Goal: Transaction & Acquisition: Obtain resource

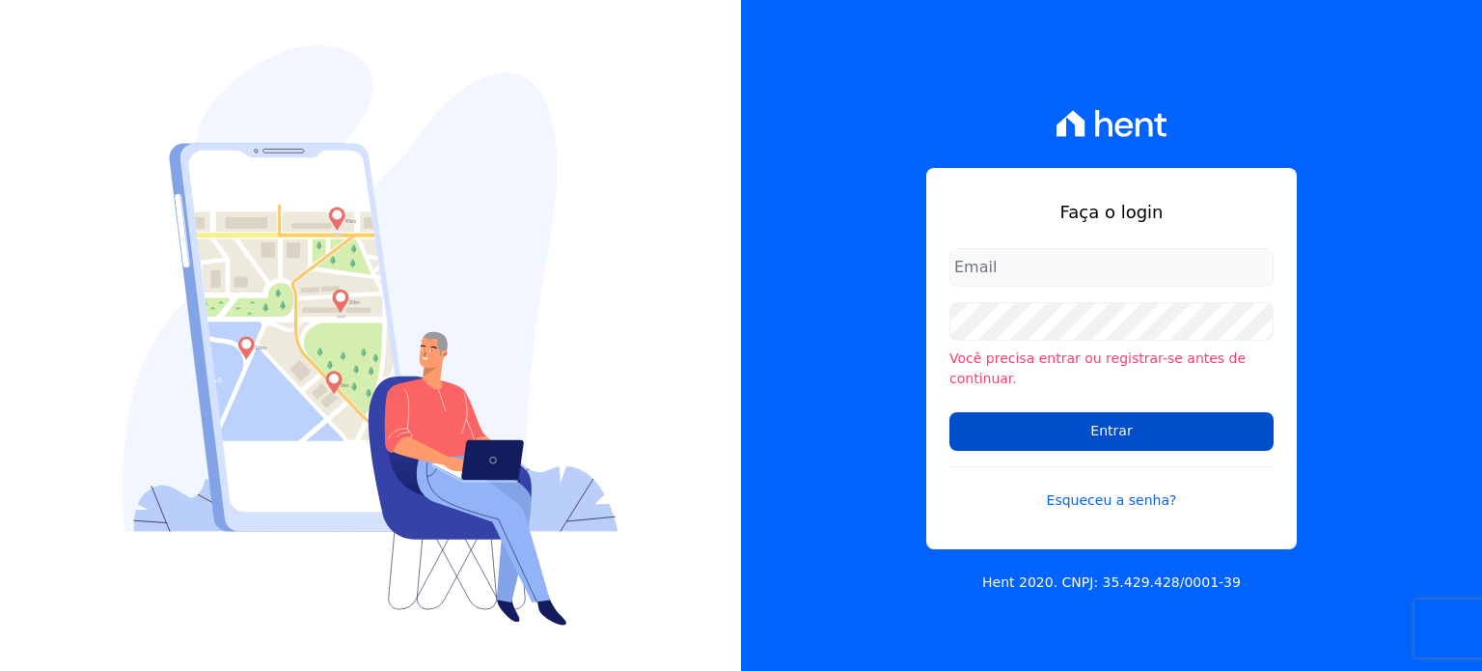
type input "[EMAIL_ADDRESS][DOMAIN_NAME]"
click at [979, 412] on input "Entrar" at bounding box center [1112, 431] width 324 height 39
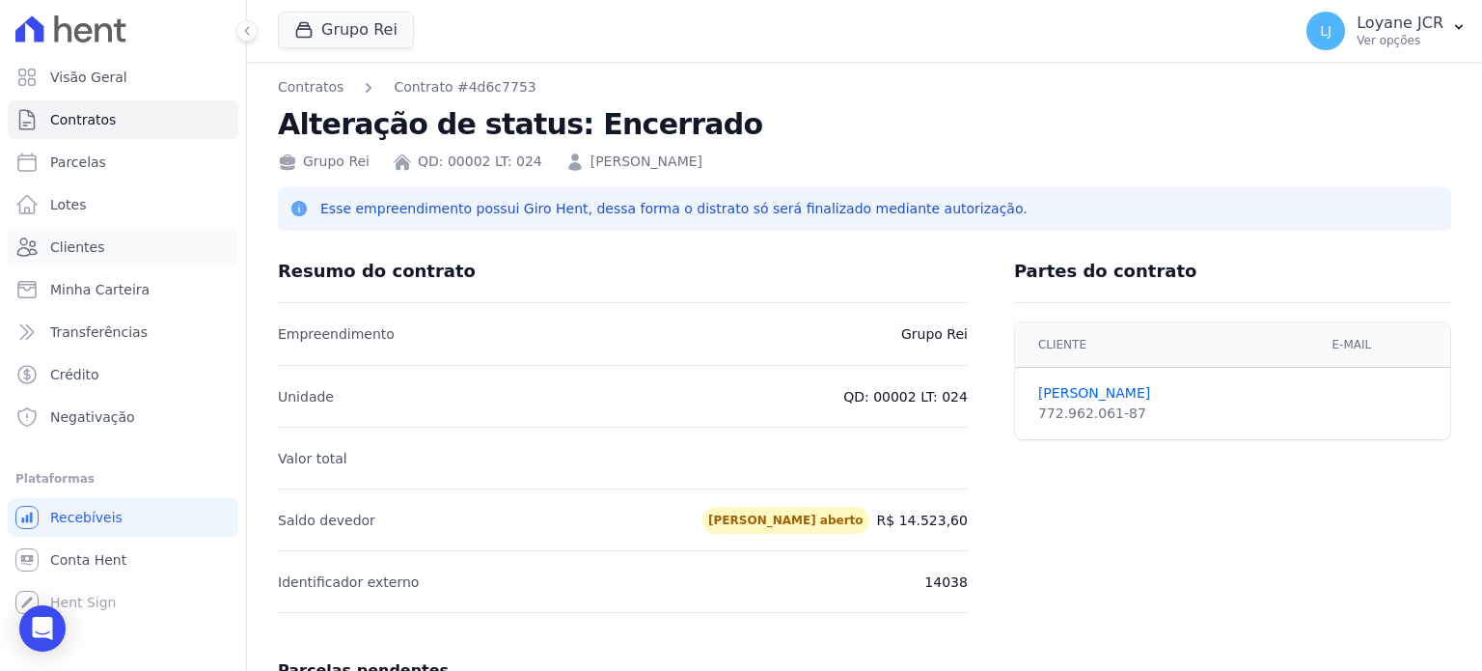
drag, startPoint x: 67, startPoint y: 243, endPoint x: 459, endPoint y: 244, distance: 392.7
click at [67, 243] on span "Clientes" at bounding box center [77, 246] width 54 height 19
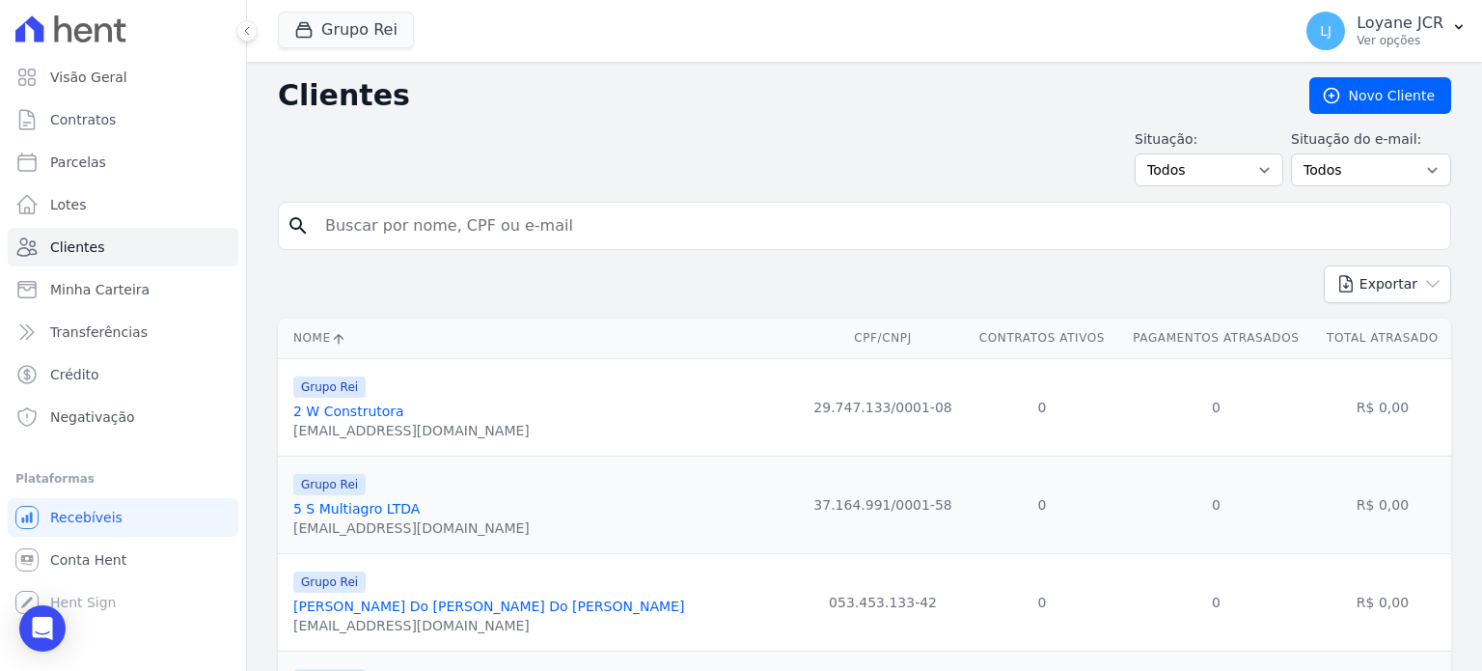
click at [529, 228] on input "search" at bounding box center [878, 225] width 1129 height 39
paste input "005.813.011-02"
type input "005.813.011-02"
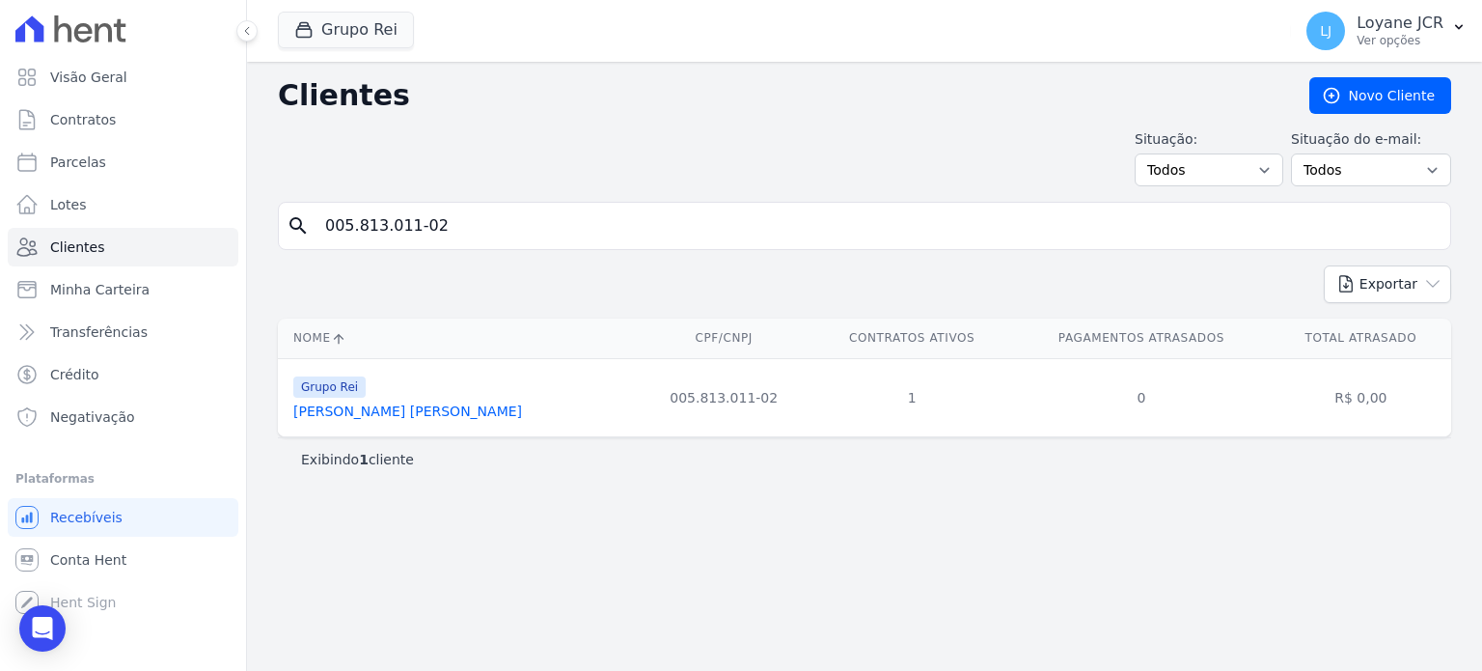
click at [383, 405] on link "[PERSON_NAME] [PERSON_NAME]" at bounding box center [407, 410] width 229 height 15
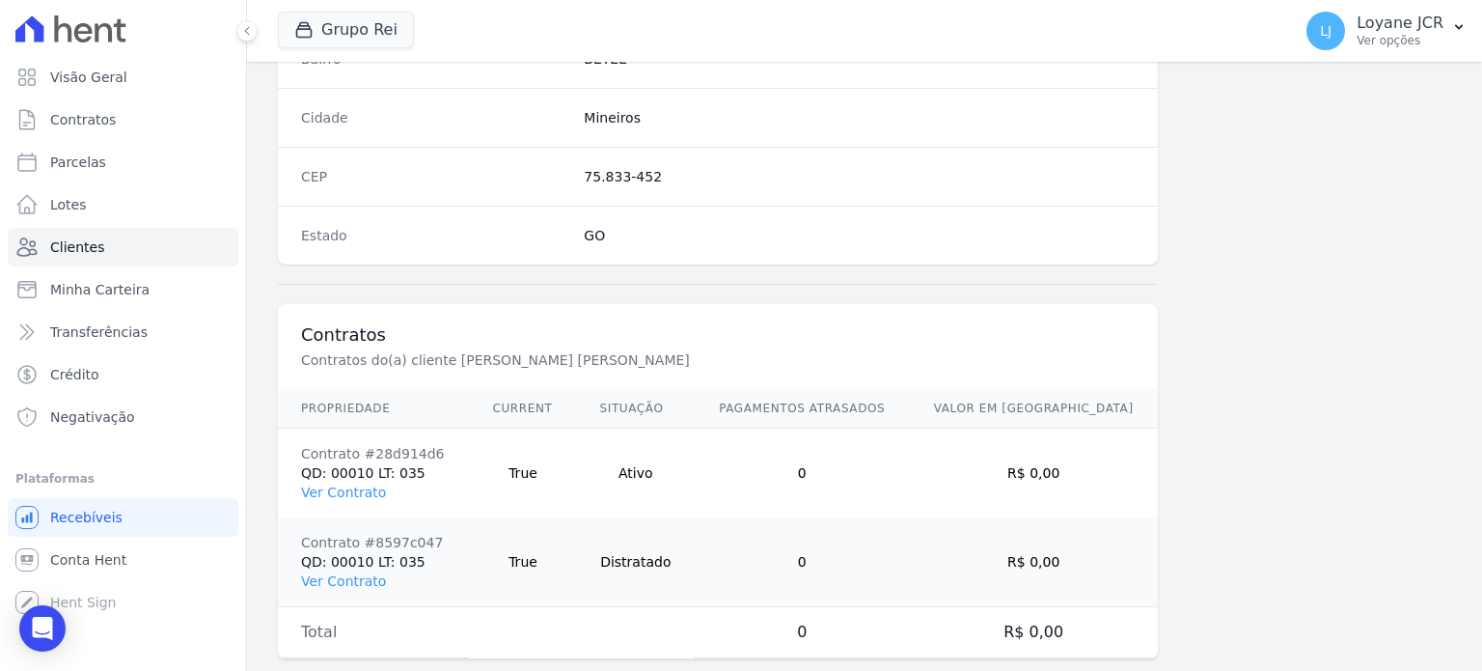
scroll to position [1217, 0]
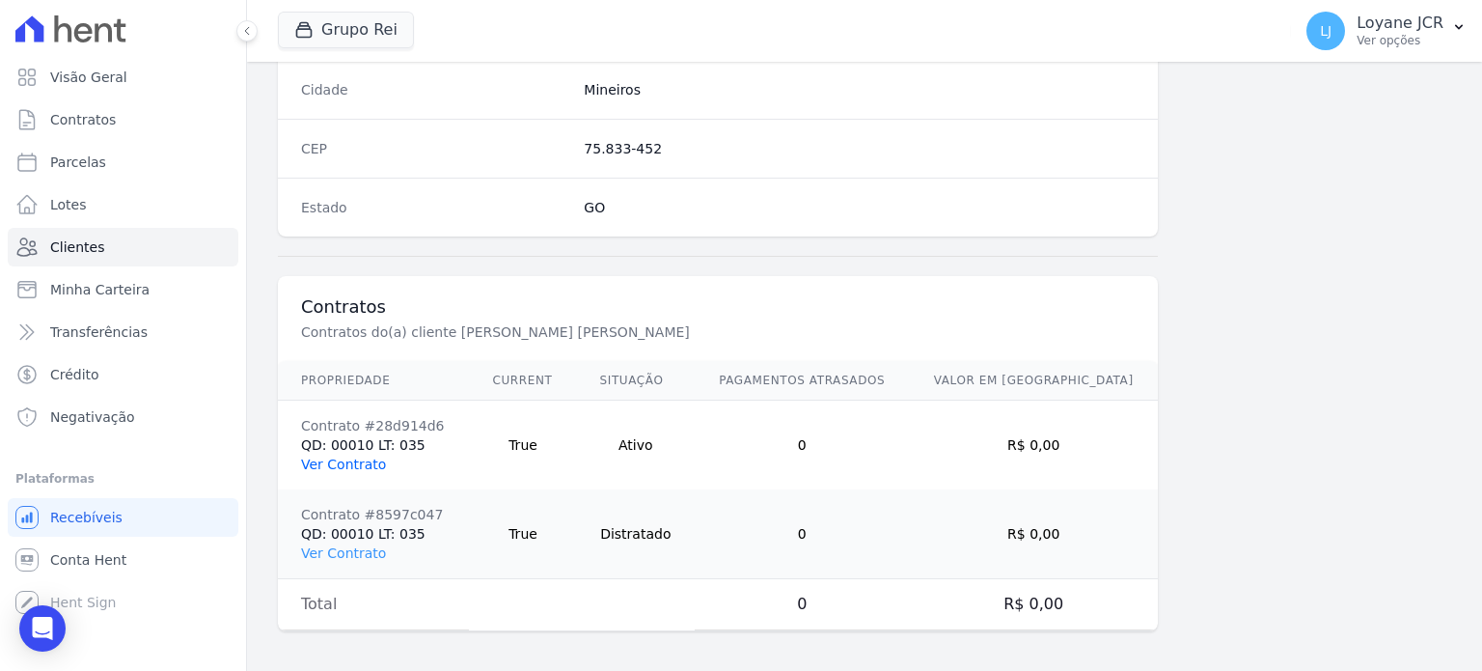
click at [318, 458] on link "Ver Contrato" at bounding box center [343, 463] width 85 height 15
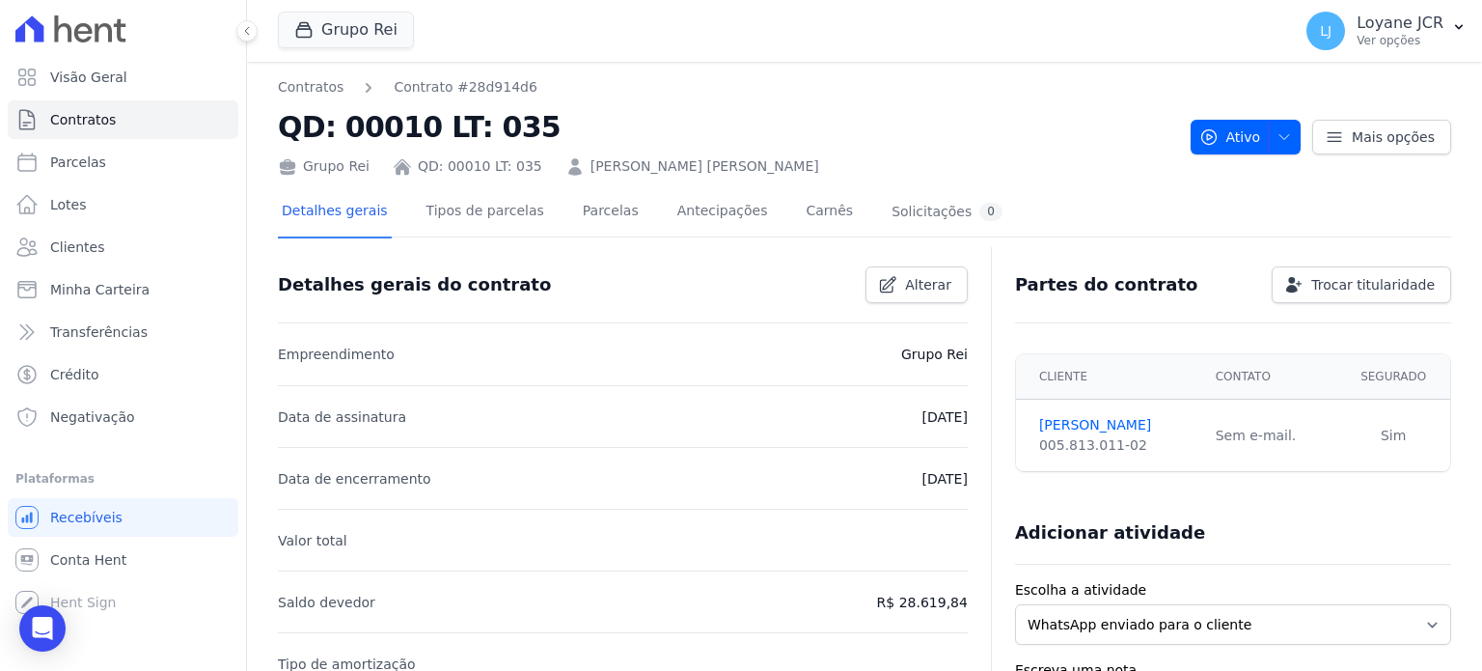
click at [613, 206] on div "Detalhes gerais Tipos de parcelas [GEOGRAPHIC_DATA] Antecipações [PERSON_NAME] …" at bounding box center [642, 212] width 729 height 51
click at [603, 209] on link "Parcelas" at bounding box center [611, 212] width 64 height 51
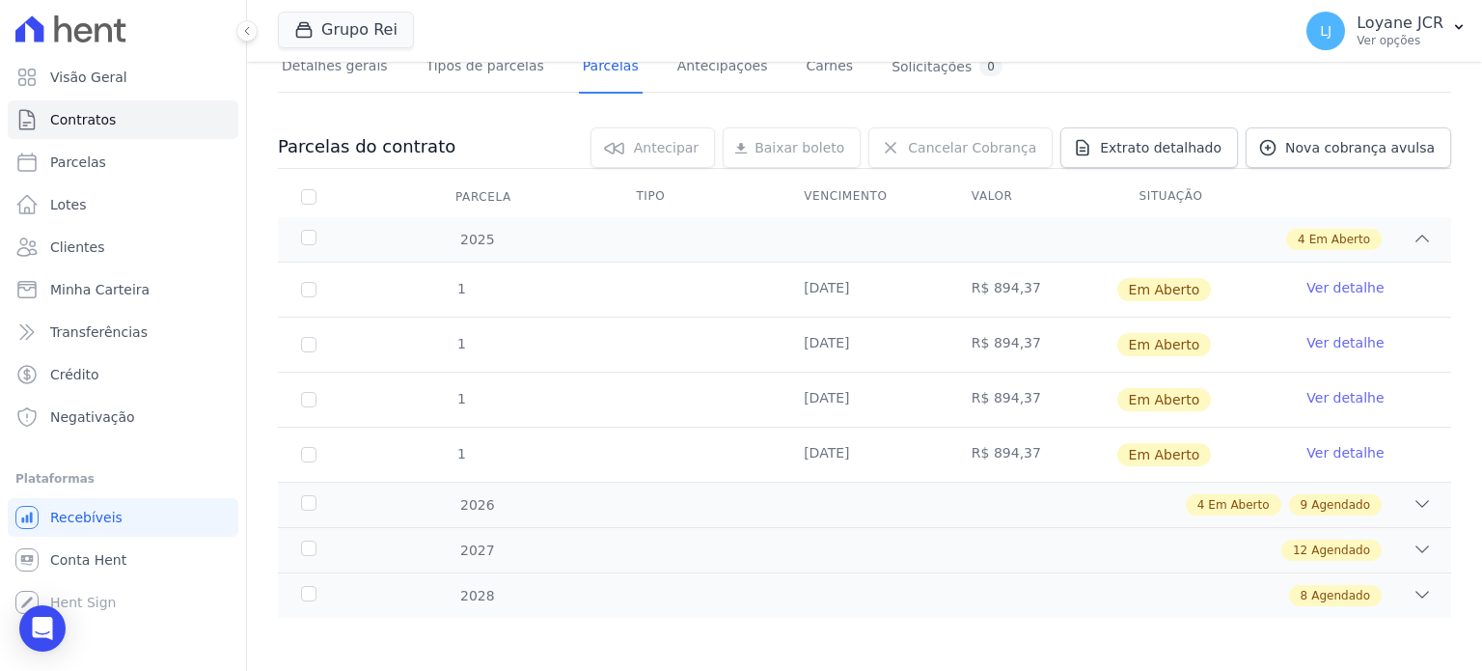
scroll to position [147, 0]
drag, startPoint x: 302, startPoint y: 285, endPoint x: 314, endPoint y: 289, distance: 12.5
click at [302, 285] on input "checkbox" at bounding box center [308, 287] width 15 height 15
checkbox input "true"
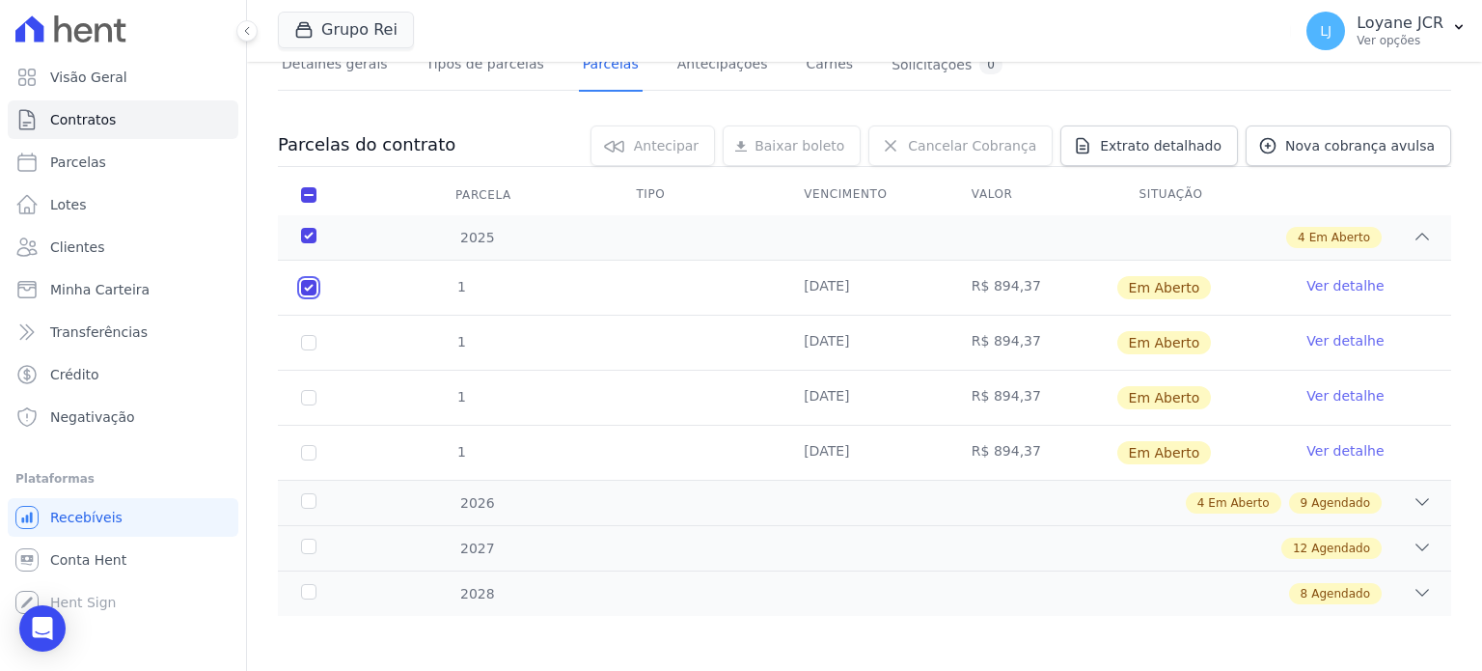
checkbox input "true"
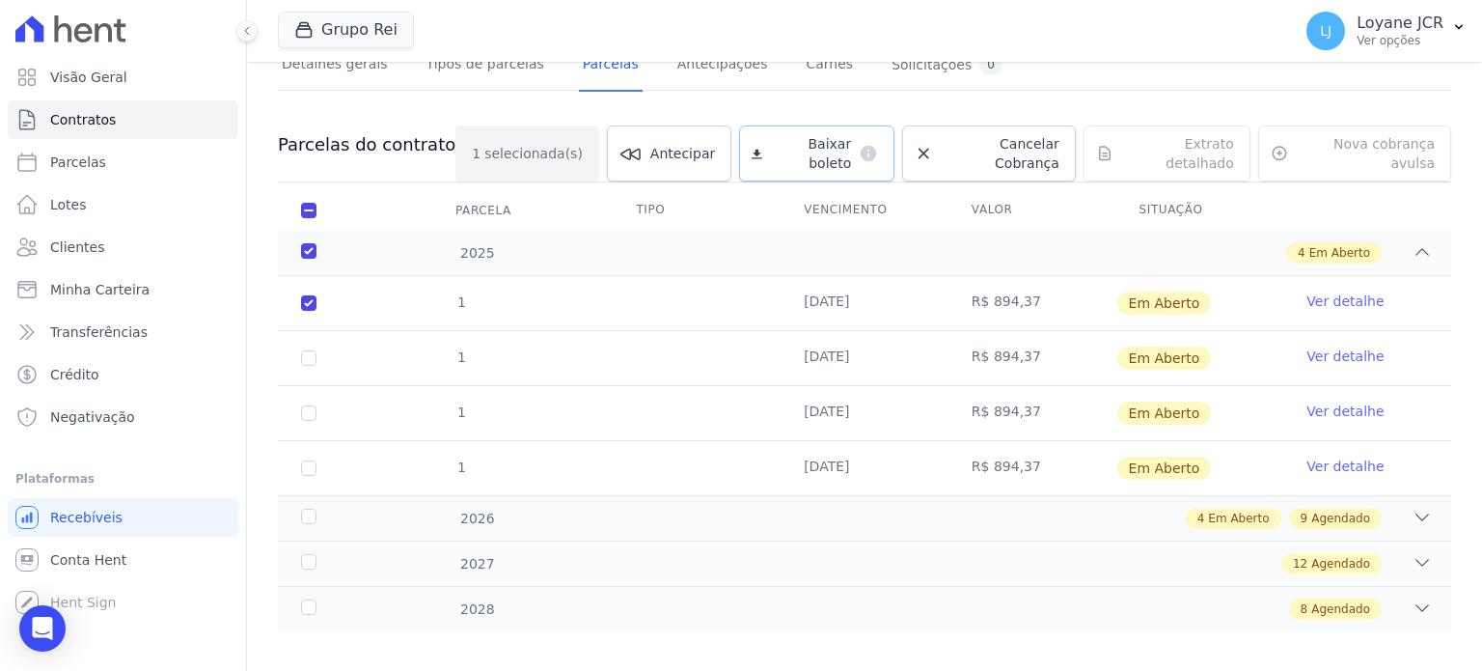
click at [774, 140] on span "Baixar boleto" at bounding box center [810, 153] width 81 height 39
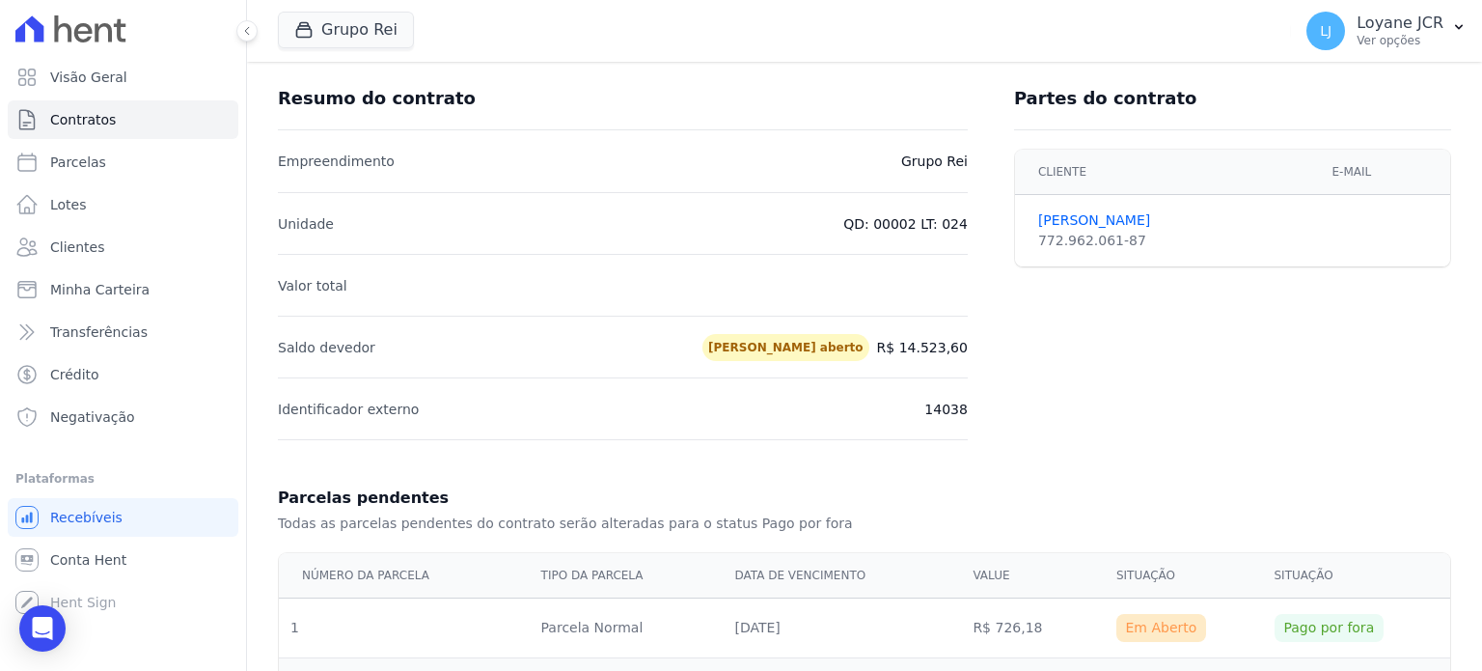
scroll to position [289, 0]
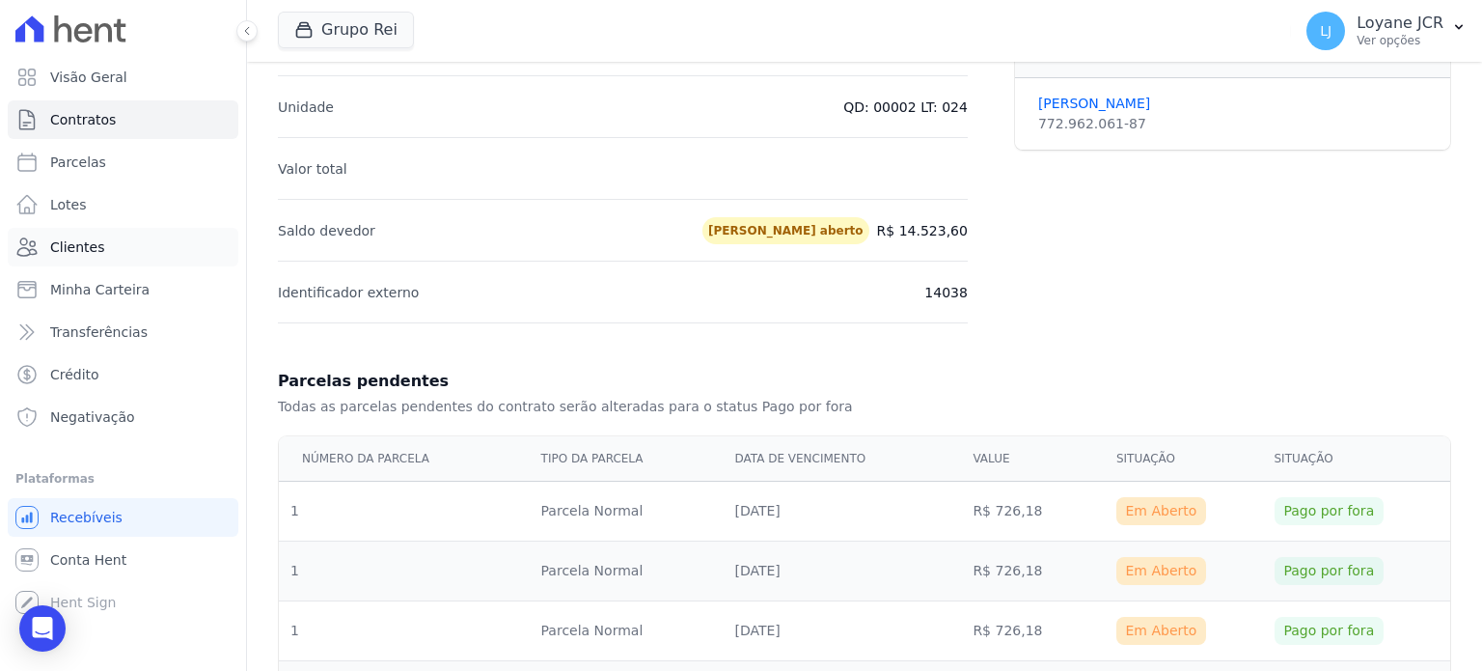
click at [135, 237] on link "Clientes" at bounding box center [123, 247] width 231 height 39
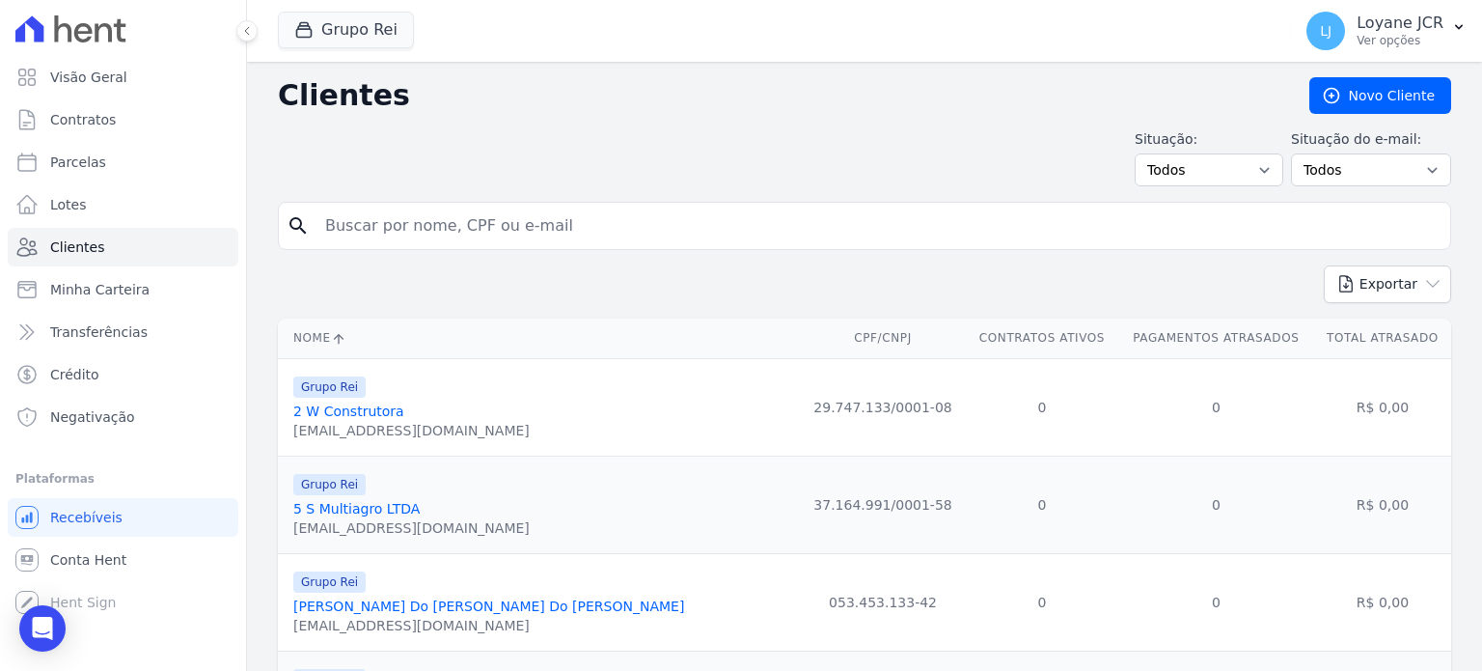
click at [544, 178] on div "Situação: Todos Adimplentes Inadimplentes Situação do e-mail: Todos Confirmado …" at bounding box center [864, 157] width 1173 height 57
click at [522, 204] on div "search" at bounding box center [864, 226] width 1173 height 48
click at [512, 227] on input "search" at bounding box center [878, 225] width 1129 height 39
paste input "876.531.681-91"
type input "876.531.681-91,"
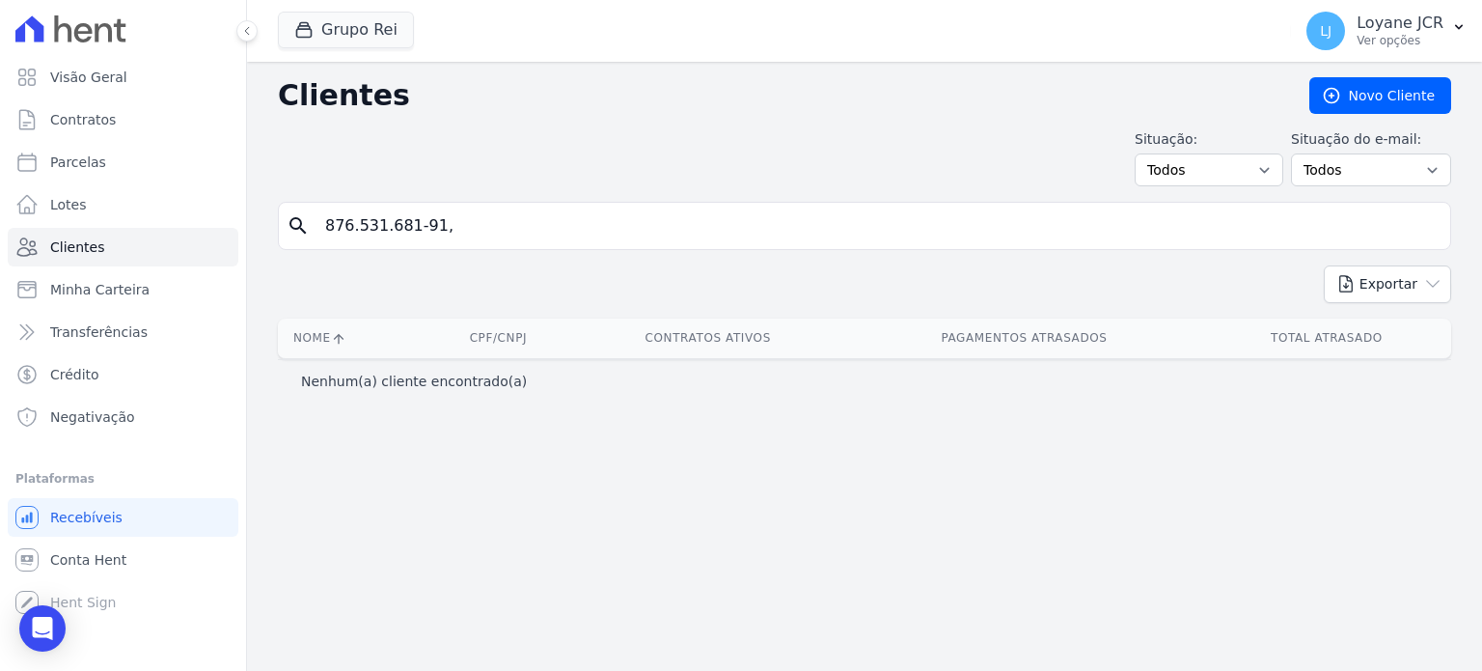
click at [512, 213] on input "876.531.681-91," at bounding box center [878, 225] width 1129 height 39
type input "876.531.681-91"
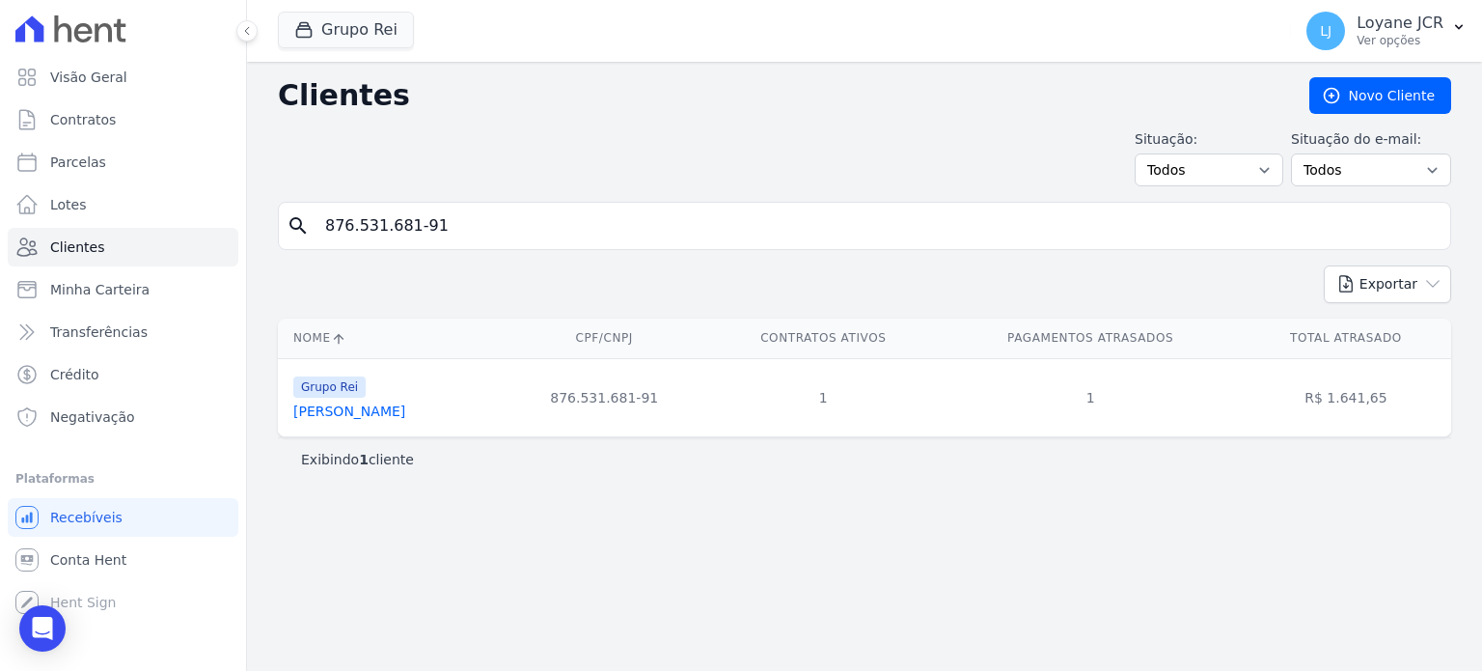
click at [405, 406] on link "[PERSON_NAME]" at bounding box center [349, 410] width 112 height 15
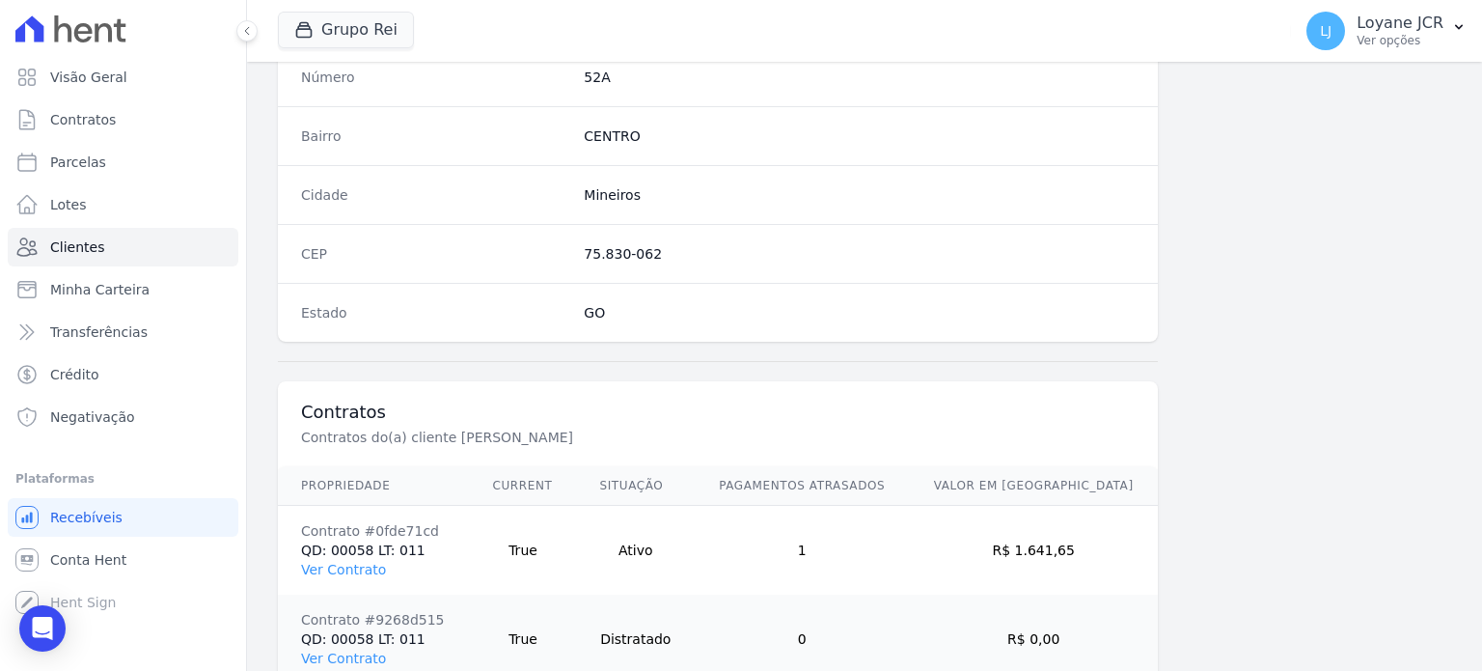
scroll to position [1217, 0]
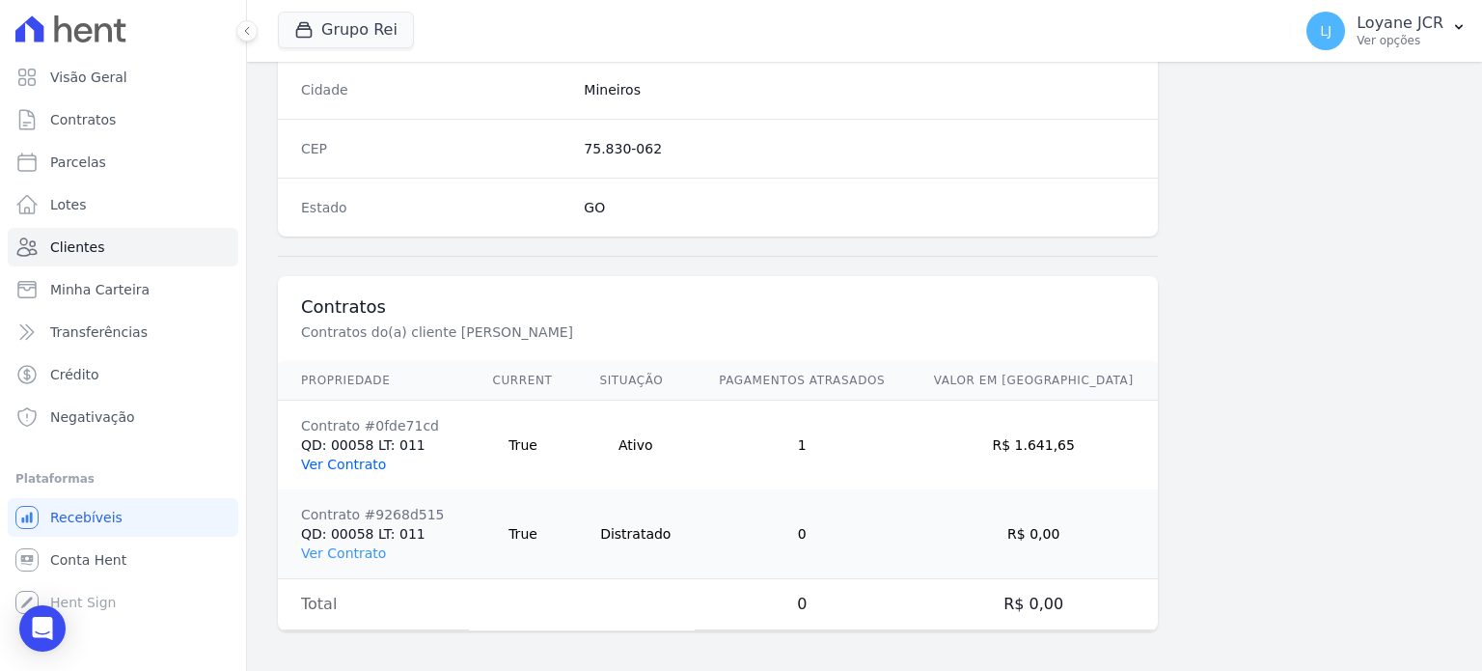
click at [357, 465] on link "Ver Contrato" at bounding box center [343, 463] width 85 height 15
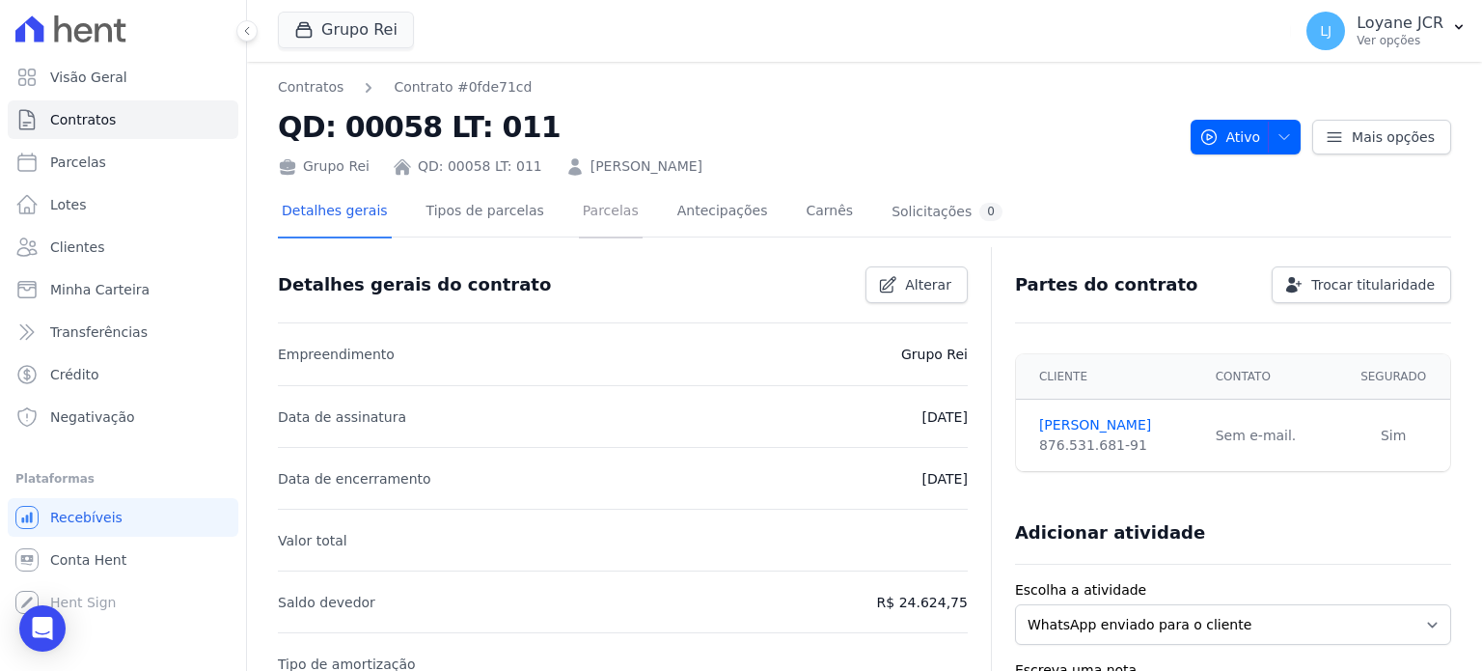
click at [584, 215] on link "Parcelas" at bounding box center [611, 212] width 64 height 51
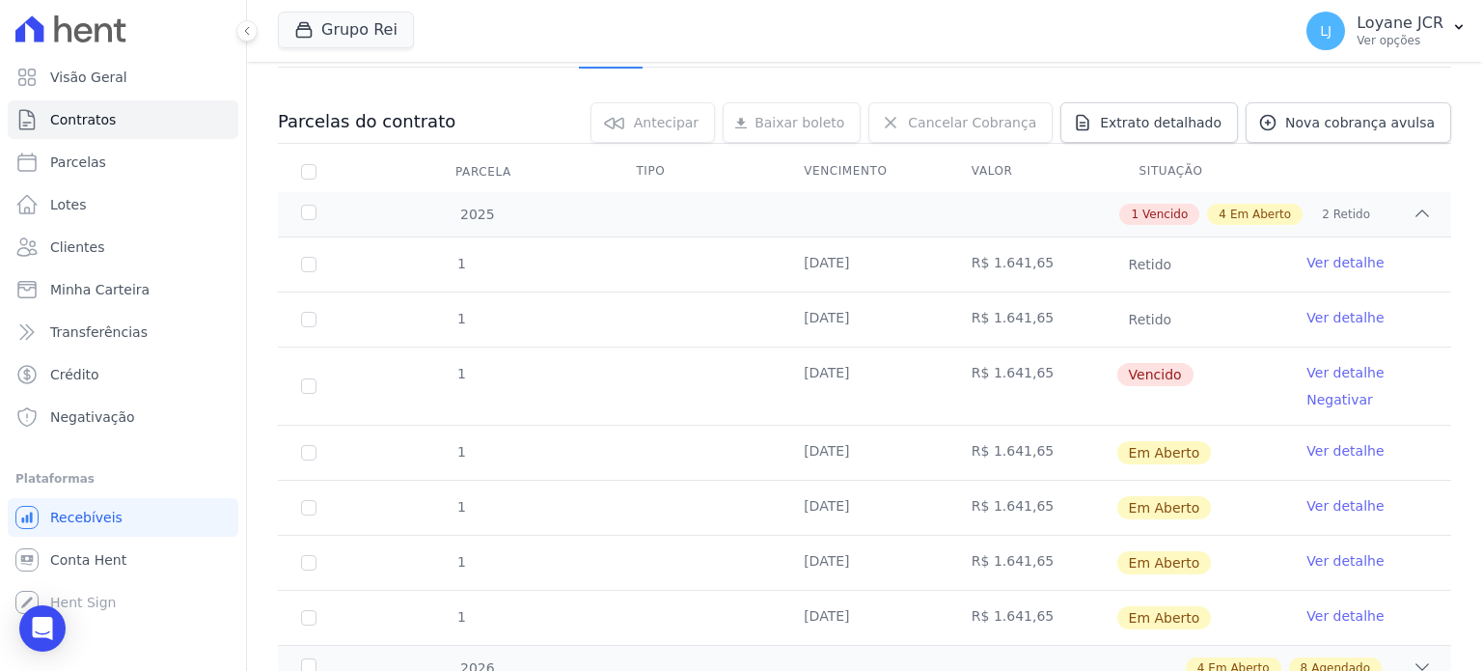
scroll to position [193, 0]
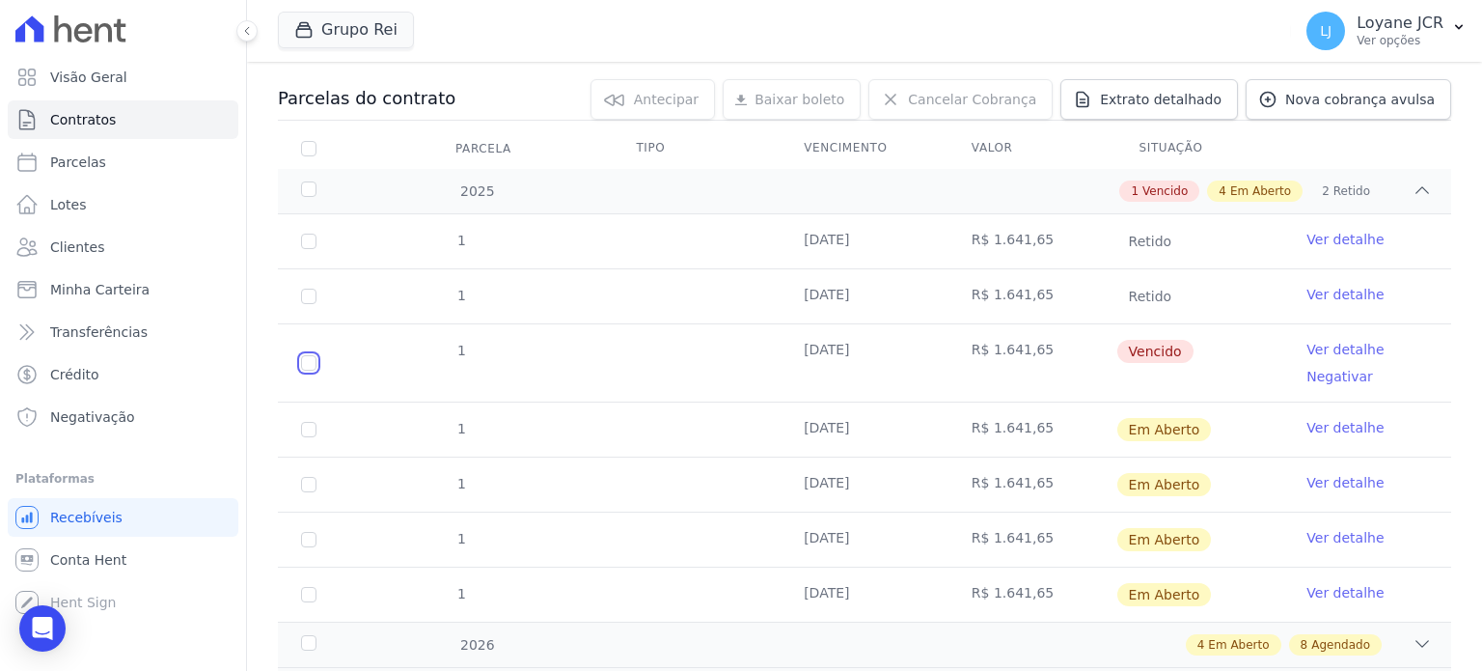
click at [313, 363] on input "checkbox" at bounding box center [308, 362] width 15 height 15
checkbox input "true"
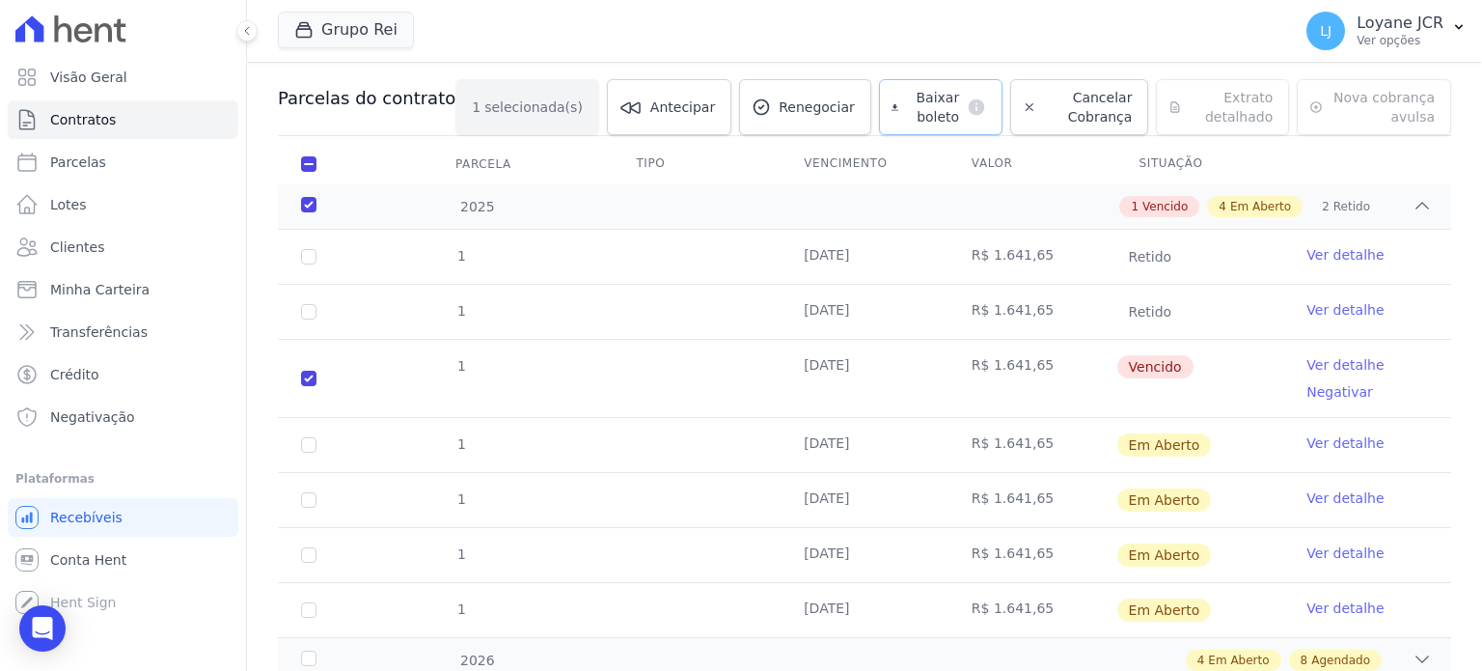
click at [906, 96] on span "Baixar boleto" at bounding box center [932, 107] width 53 height 39
click at [60, 248] on span "Clientes" at bounding box center [77, 246] width 54 height 19
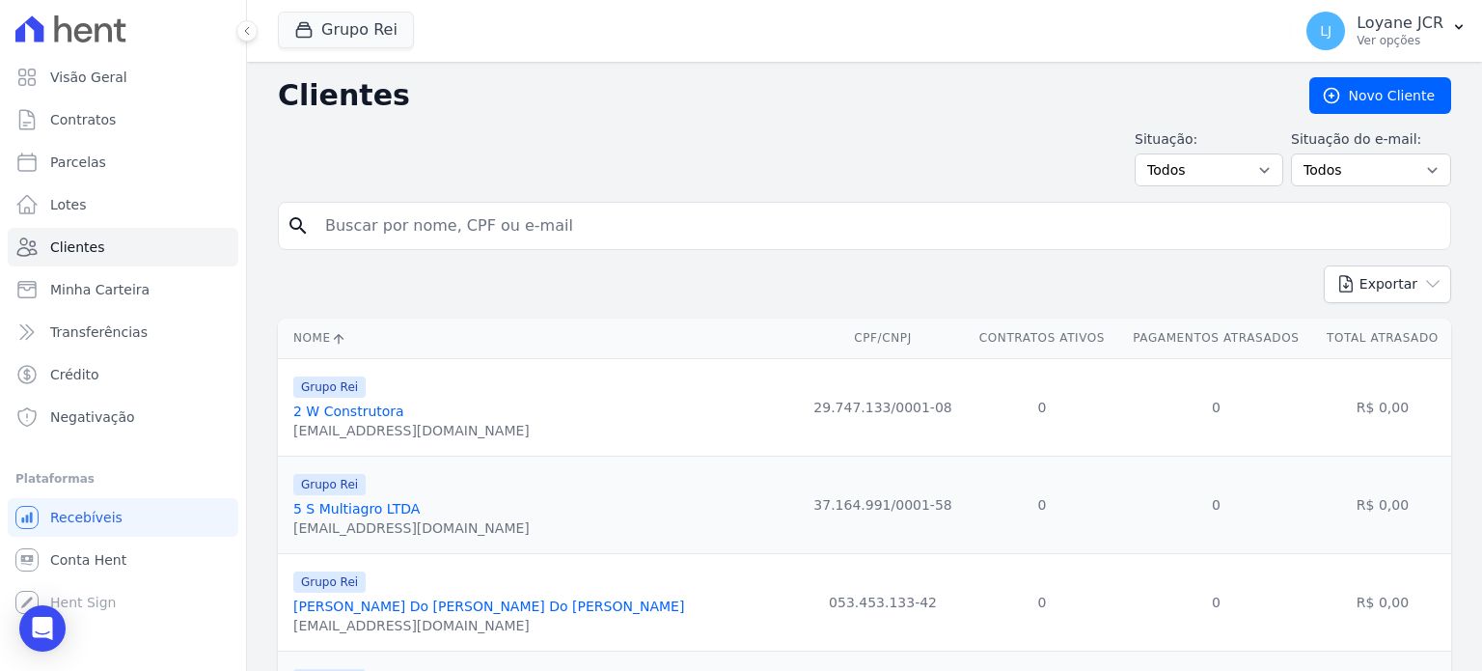
click at [366, 216] on input "search" at bounding box center [878, 225] width 1129 height 39
paste input "[PERSON_NAME] [PERSON_NAME]"
type input "[PERSON_NAME] [PERSON_NAME]"
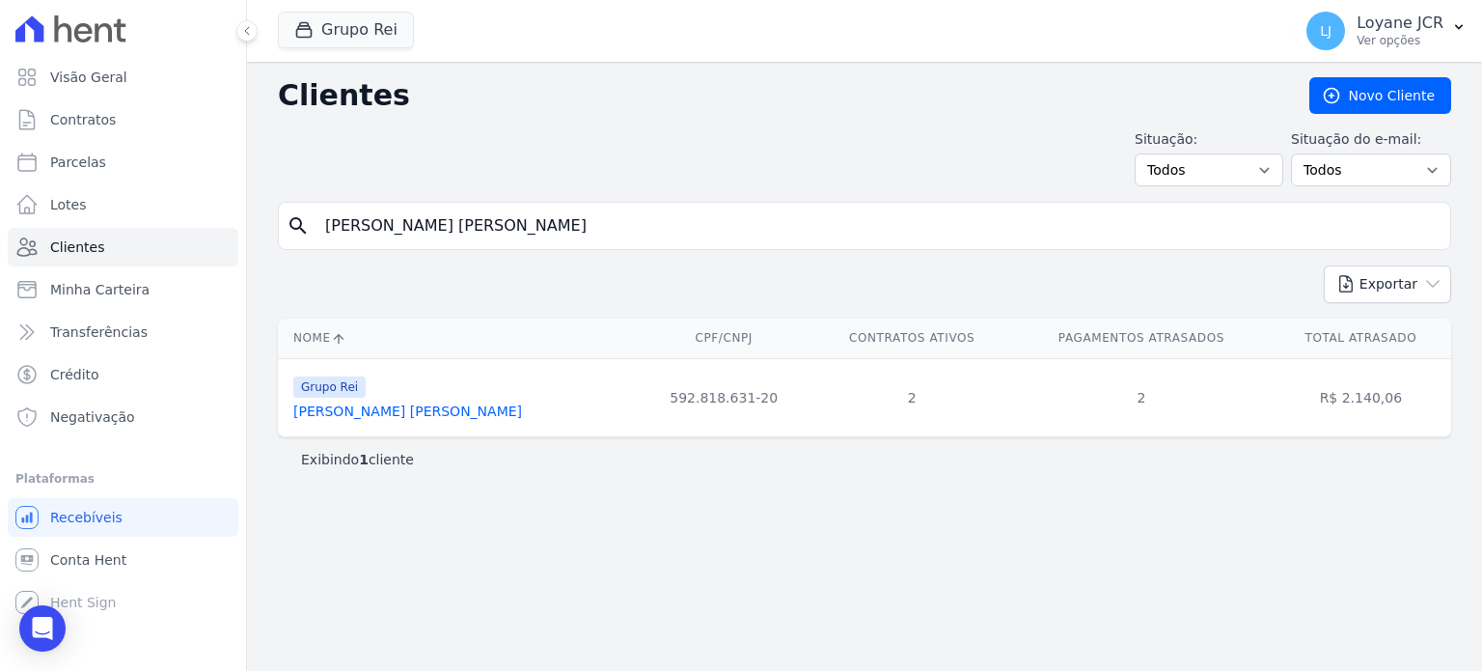
click at [388, 413] on link "[PERSON_NAME] [PERSON_NAME]" at bounding box center [407, 410] width 229 height 15
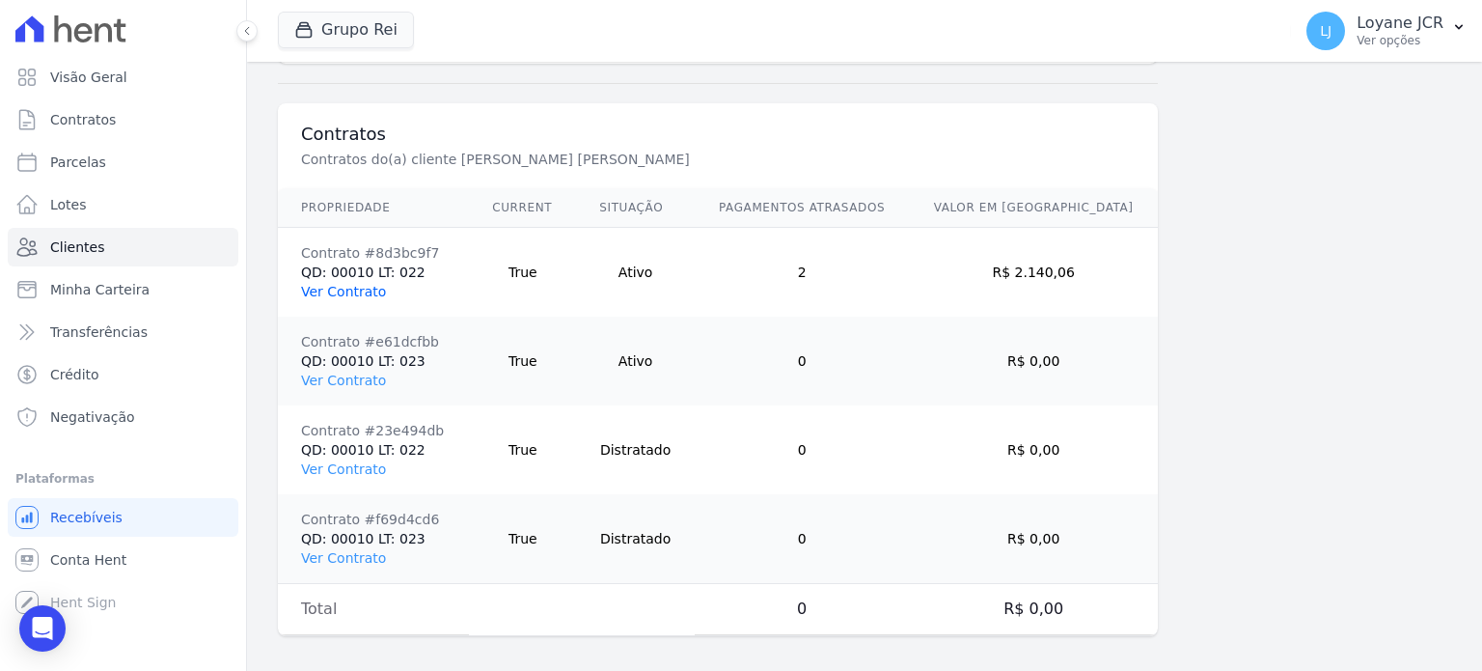
scroll to position [1394, 0]
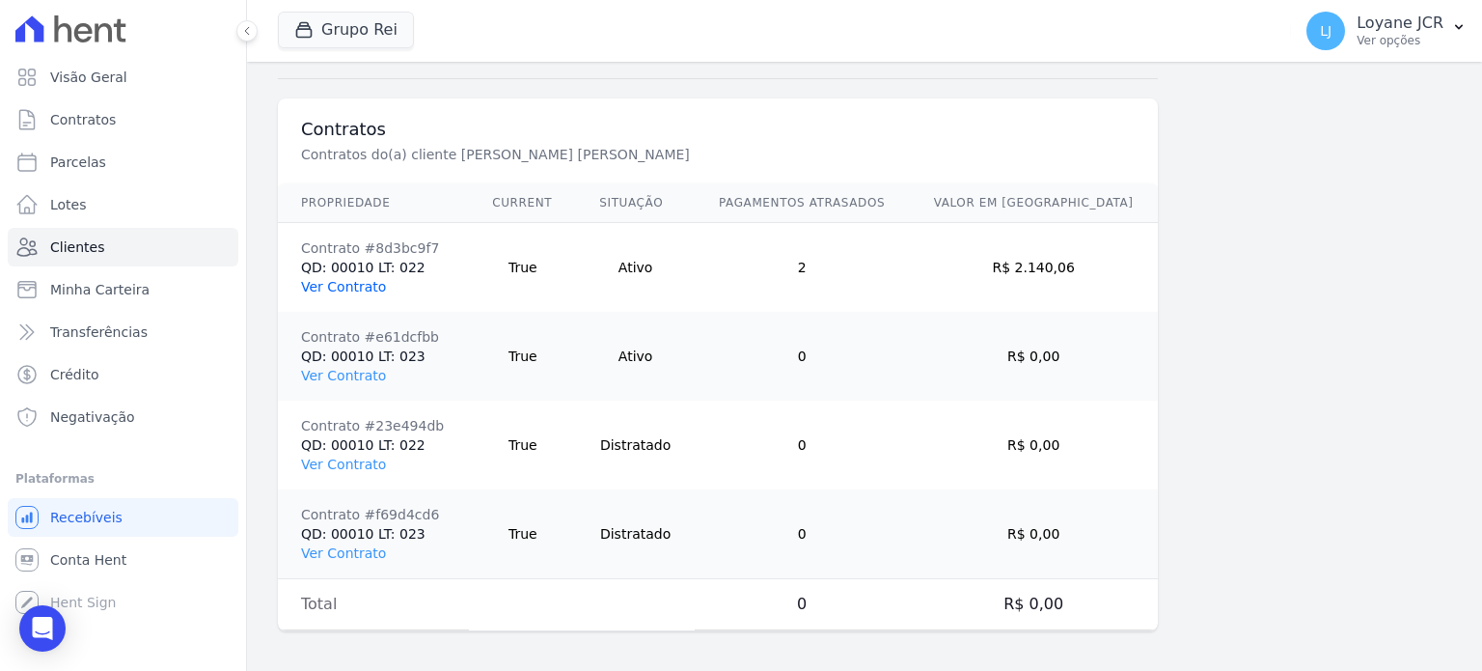
click at [339, 279] on link "Ver Contrato" at bounding box center [343, 286] width 85 height 15
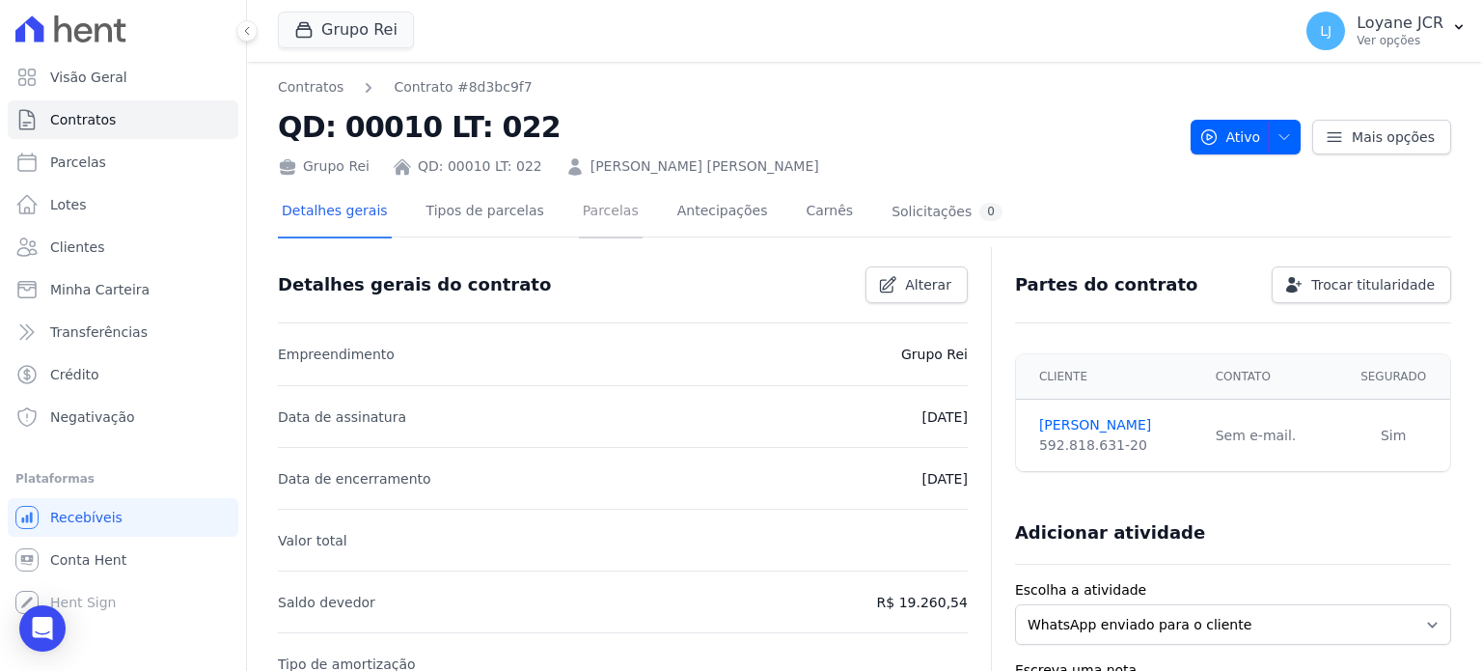
click at [599, 215] on link "Parcelas" at bounding box center [611, 212] width 64 height 51
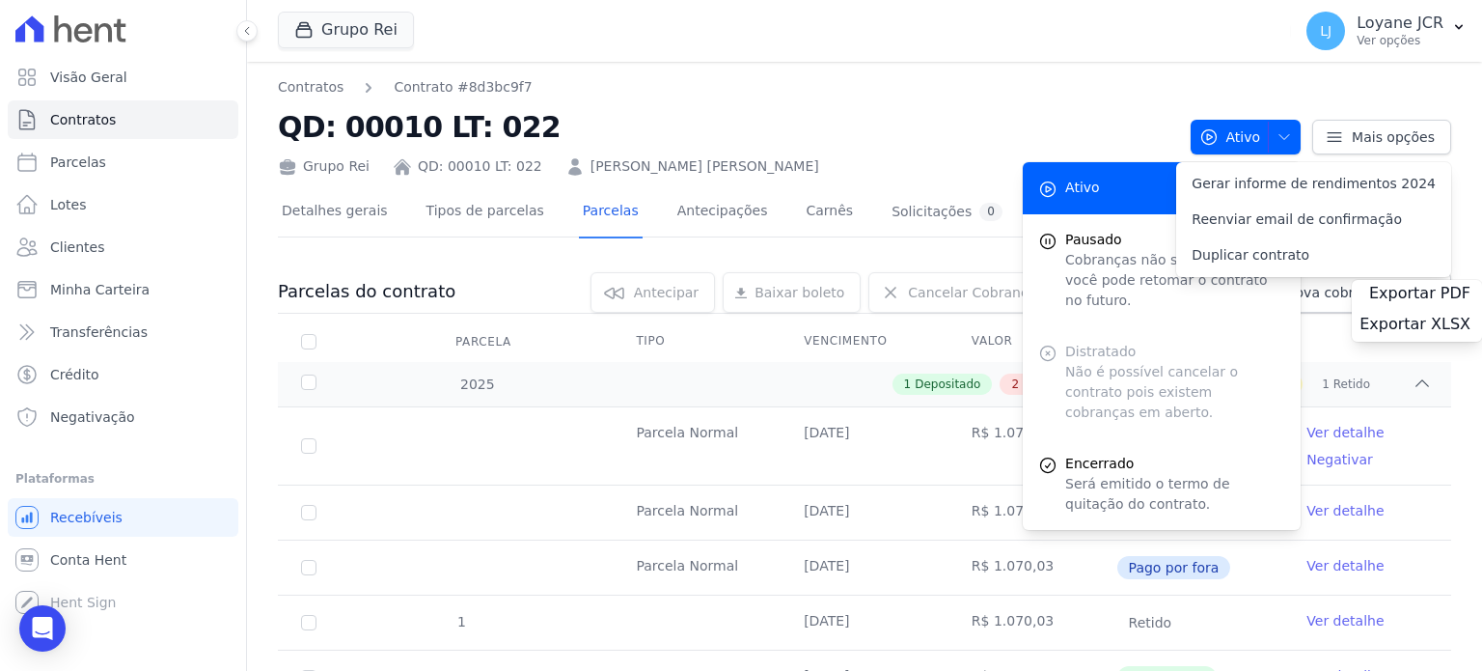
click at [587, 206] on link "Parcelas" at bounding box center [611, 212] width 64 height 51
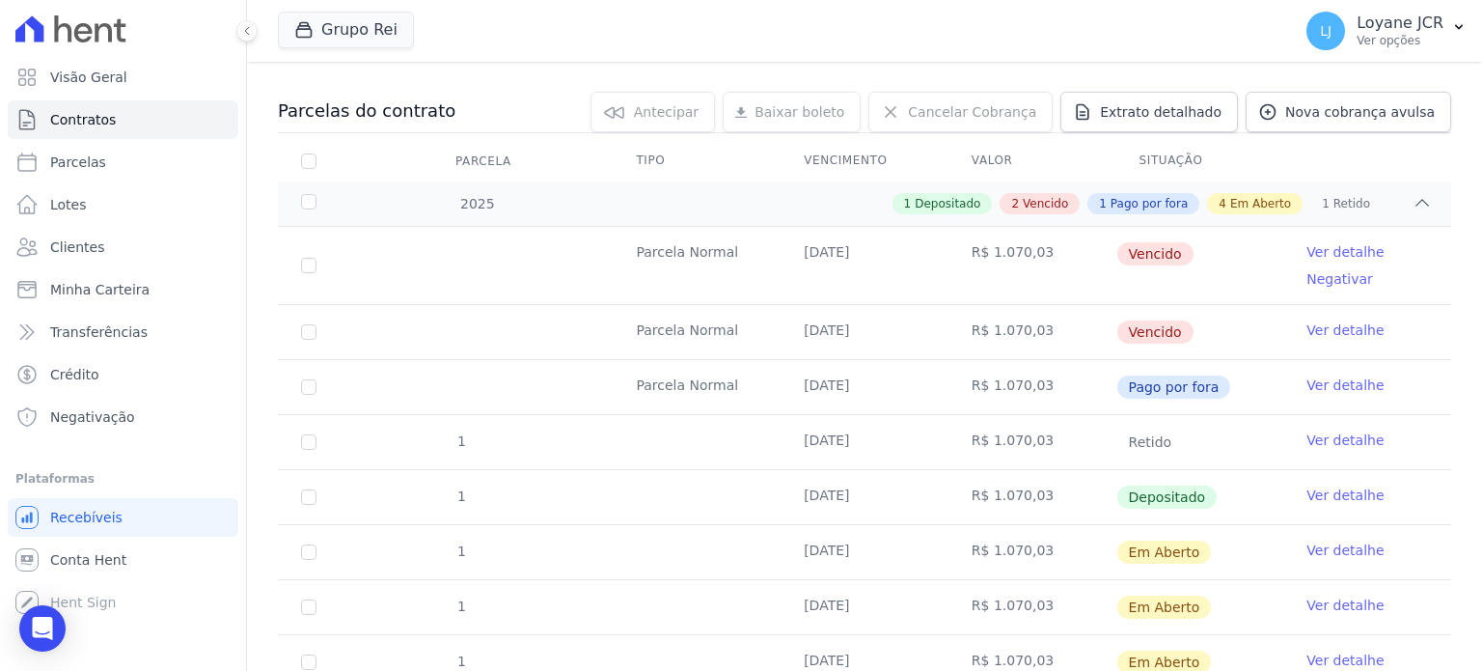
scroll to position [289, 0]
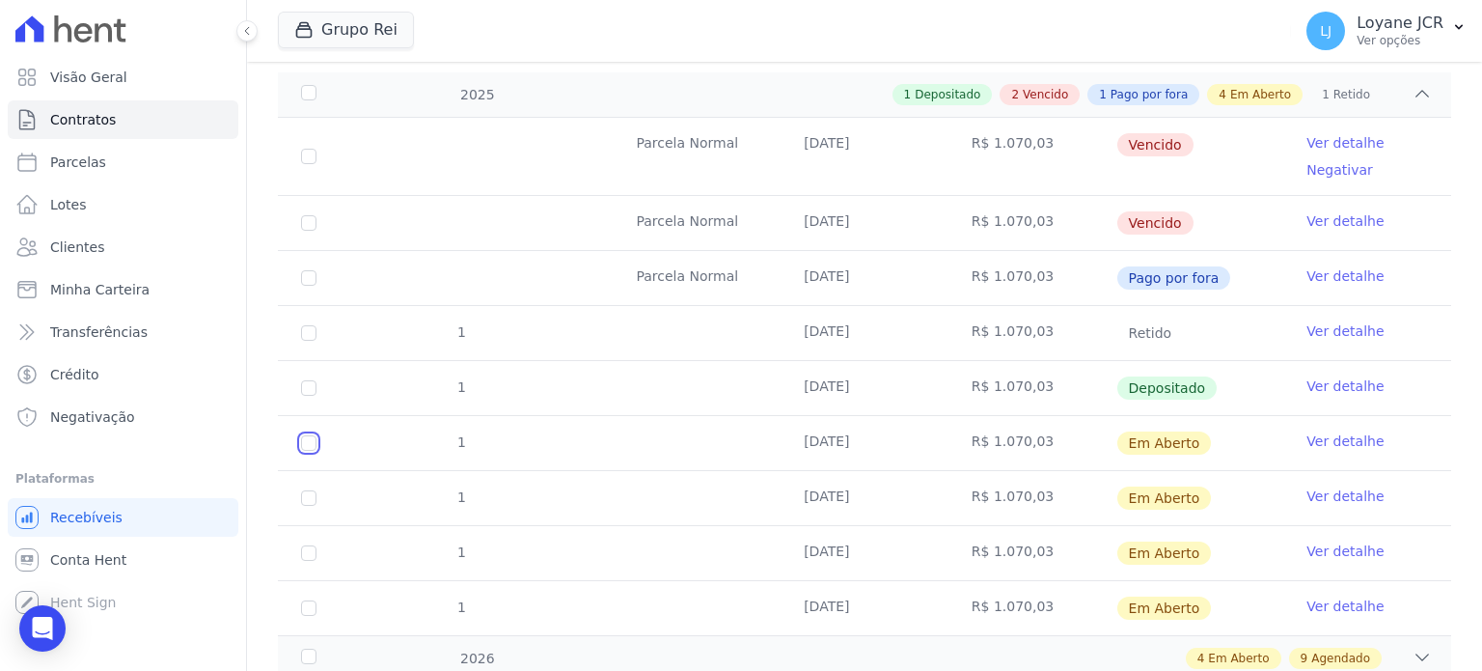
click at [304, 435] on input "checkbox" at bounding box center [308, 442] width 15 height 15
checkbox input "true"
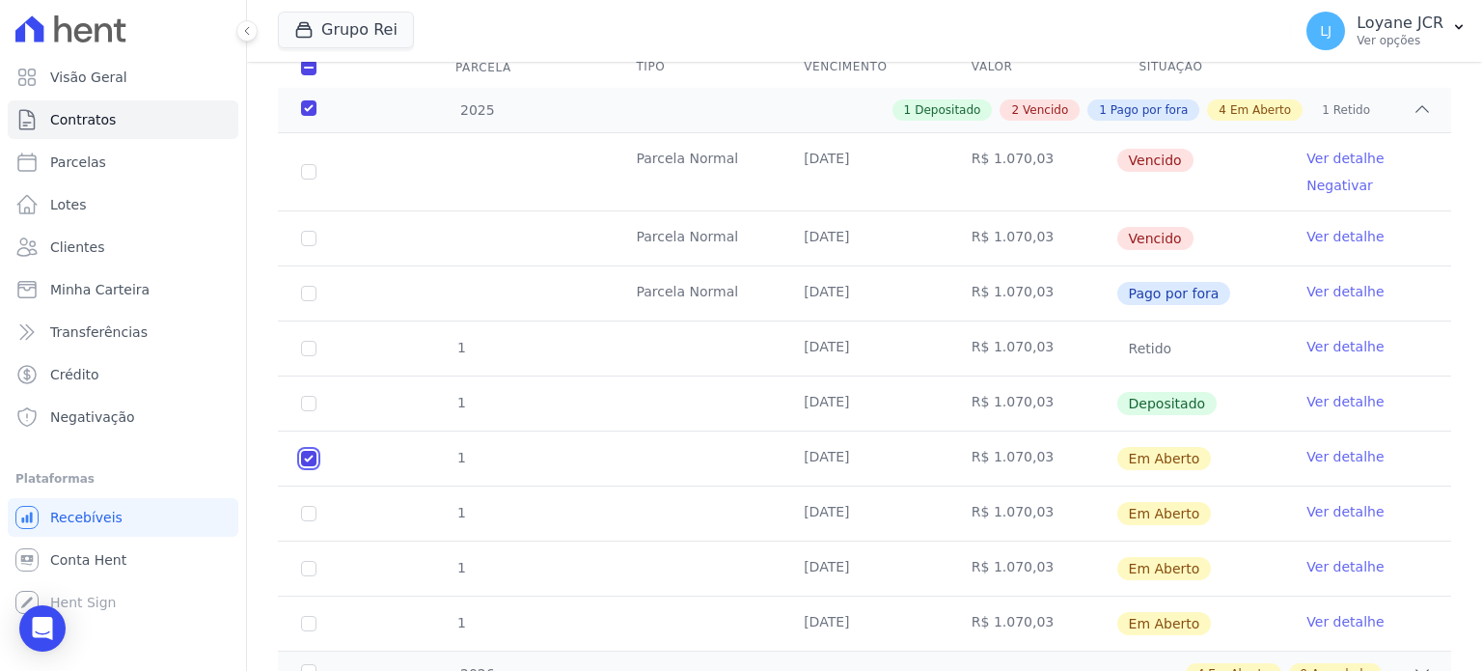
scroll to position [0, 0]
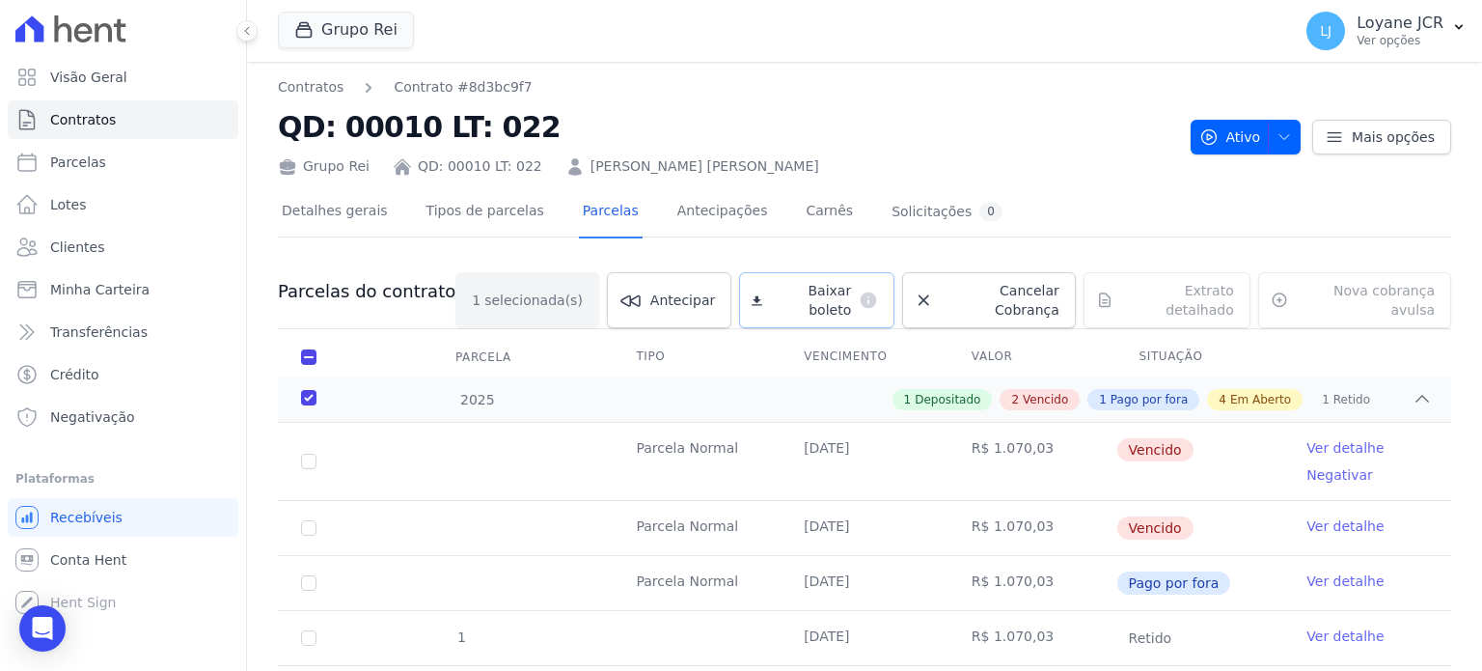
click at [803, 289] on span "Baixar boleto" at bounding box center [810, 300] width 81 height 39
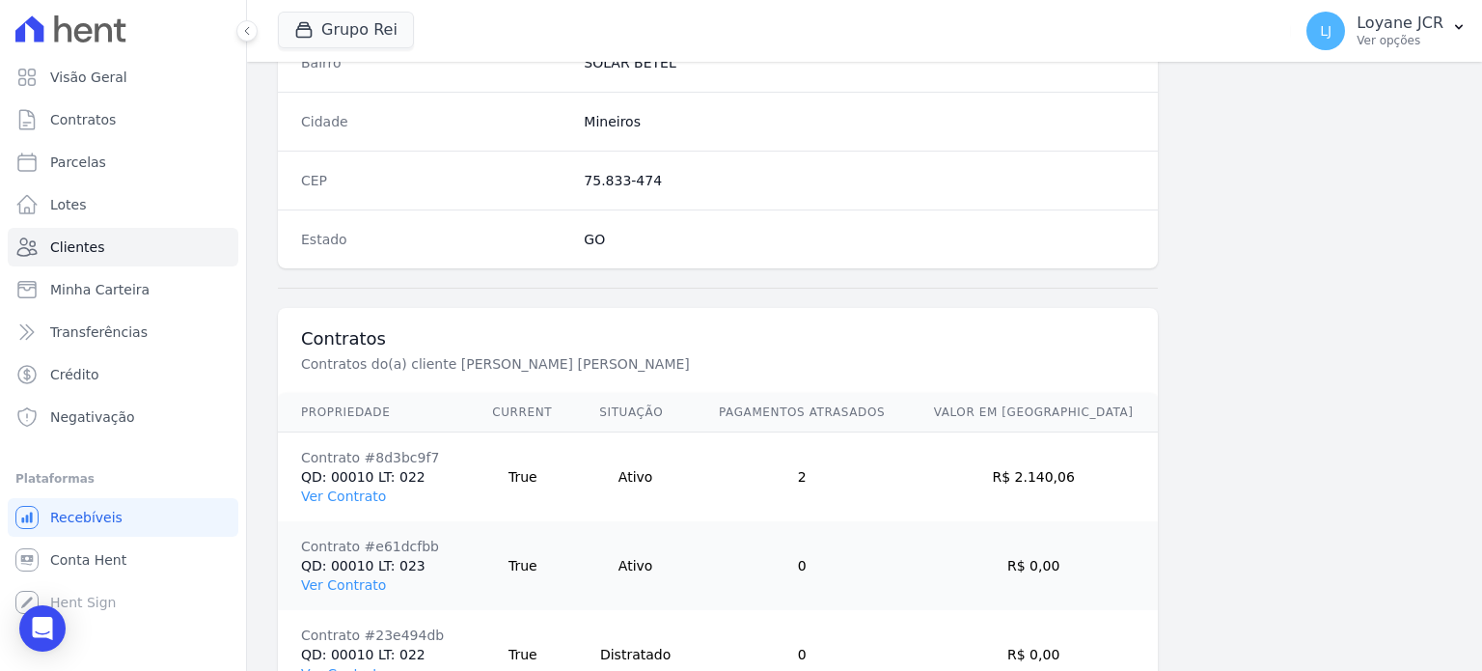
scroll to position [1351, 0]
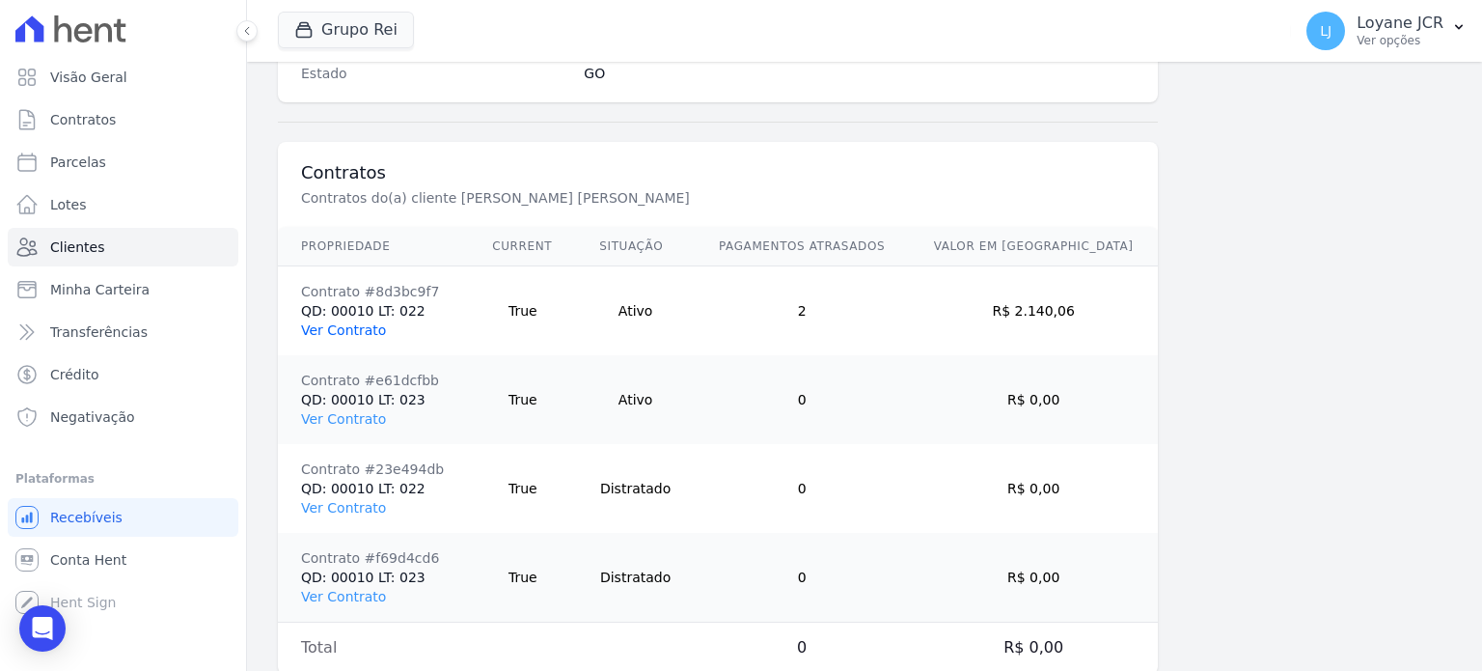
click at [349, 322] on link "Ver Contrato" at bounding box center [343, 329] width 85 height 15
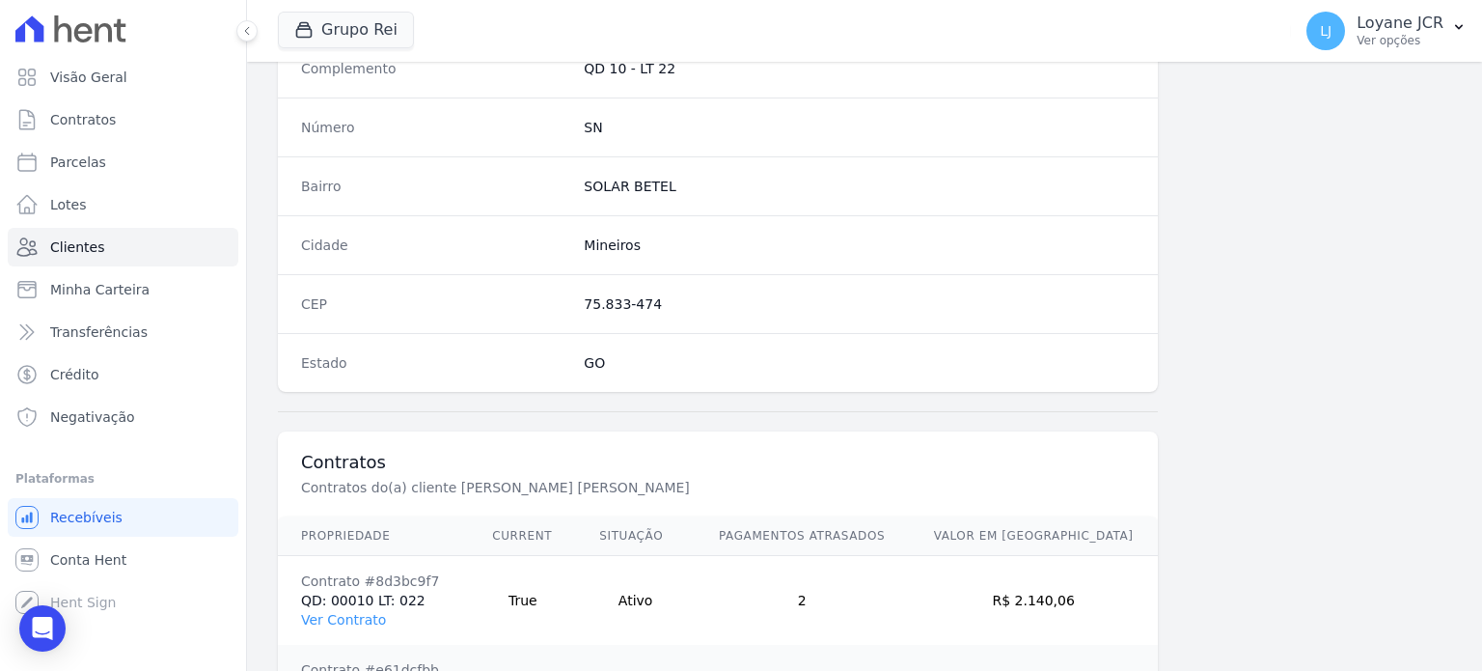
scroll to position [1351, 0]
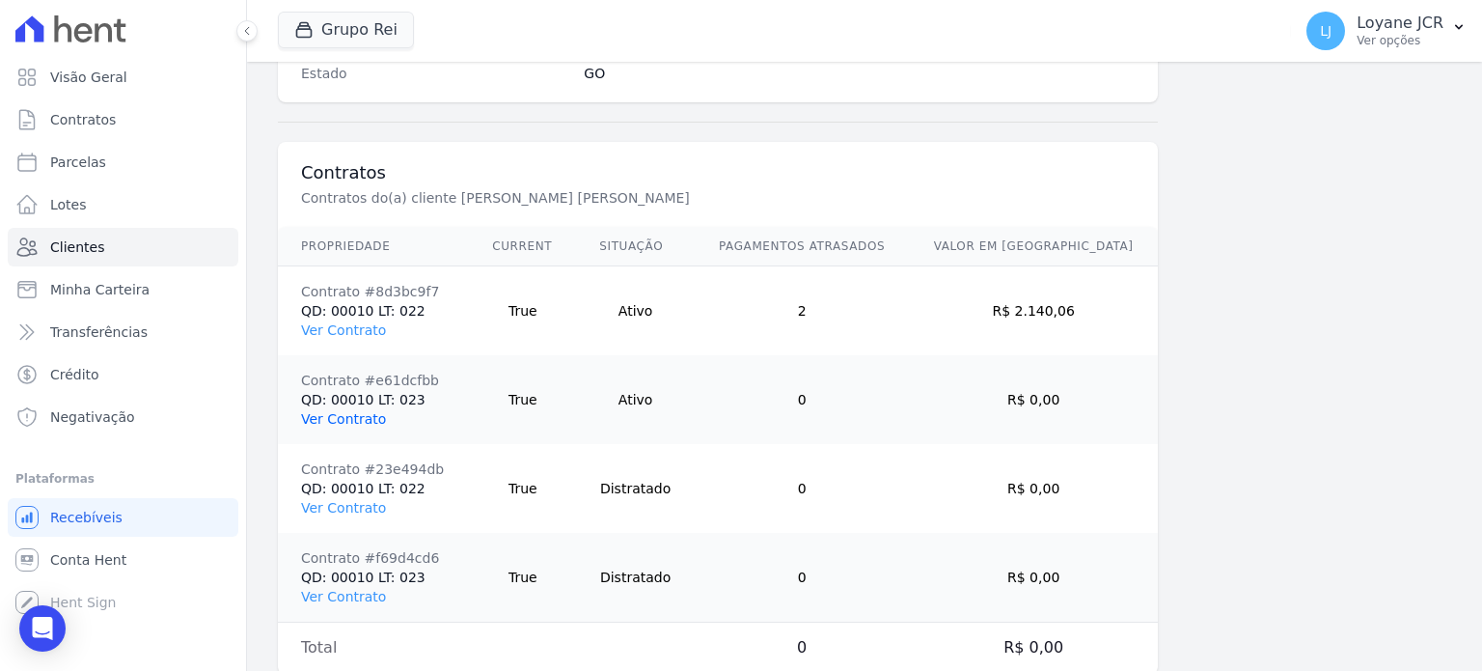
click at [343, 417] on link "Ver Contrato" at bounding box center [343, 418] width 85 height 15
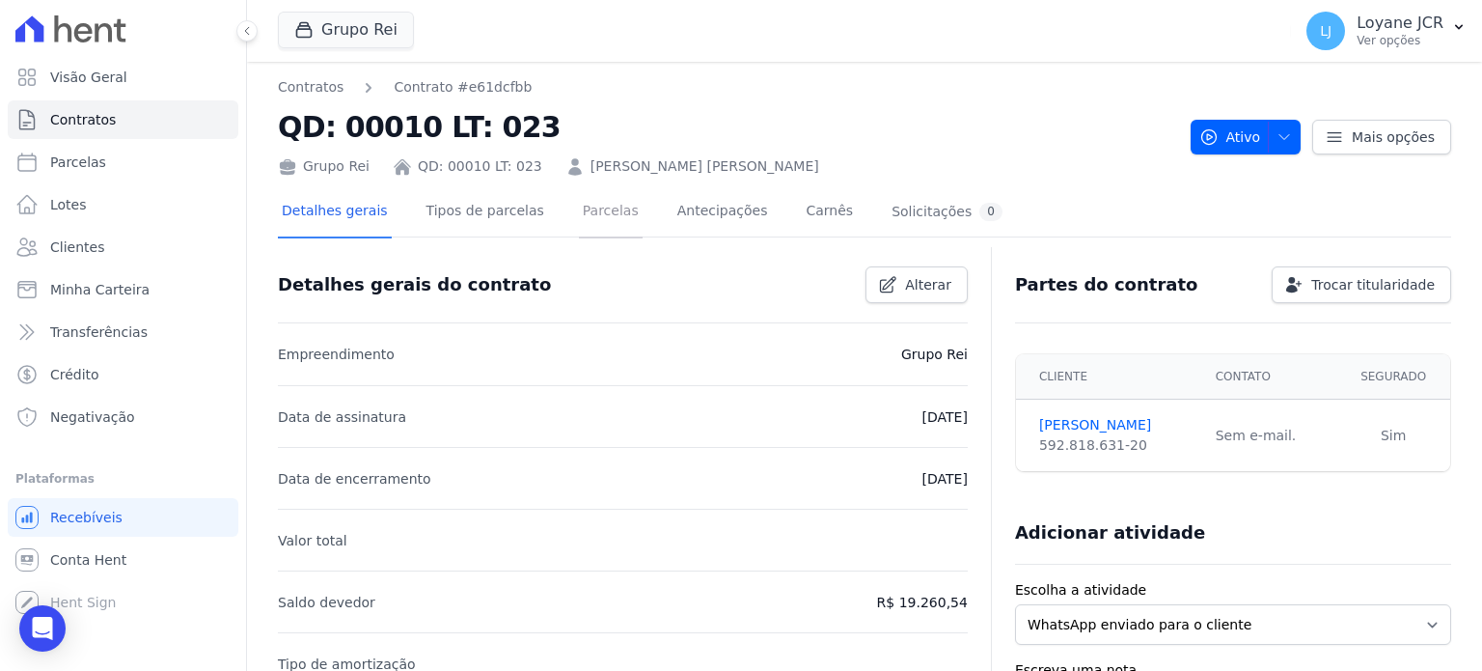
click at [588, 202] on link "Parcelas" at bounding box center [611, 212] width 64 height 51
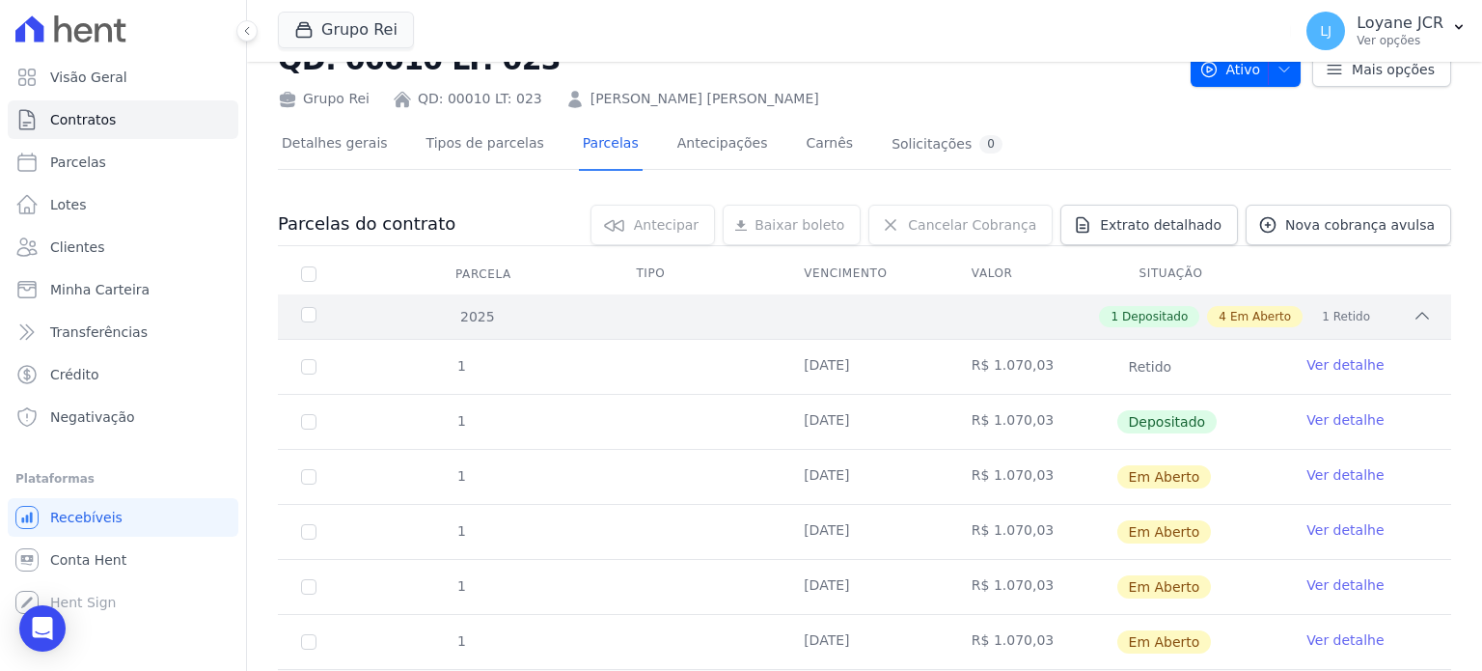
scroll to position [193, 0]
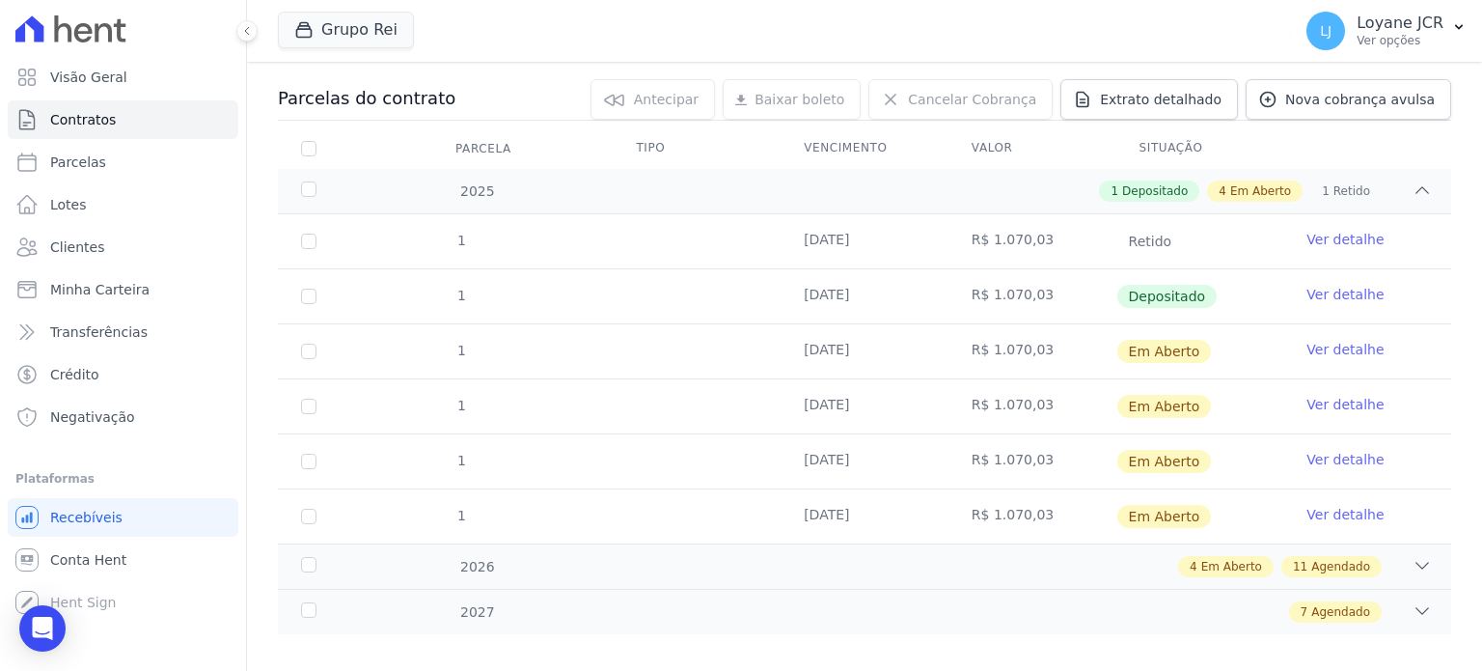
click at [317, 350] on td "1" at bounding box center [309, 351] width 62 height 54
click at [309, 346] on input "checkbox" at bounding box center [308, 351] width 15 height 15
checkbox input "true"
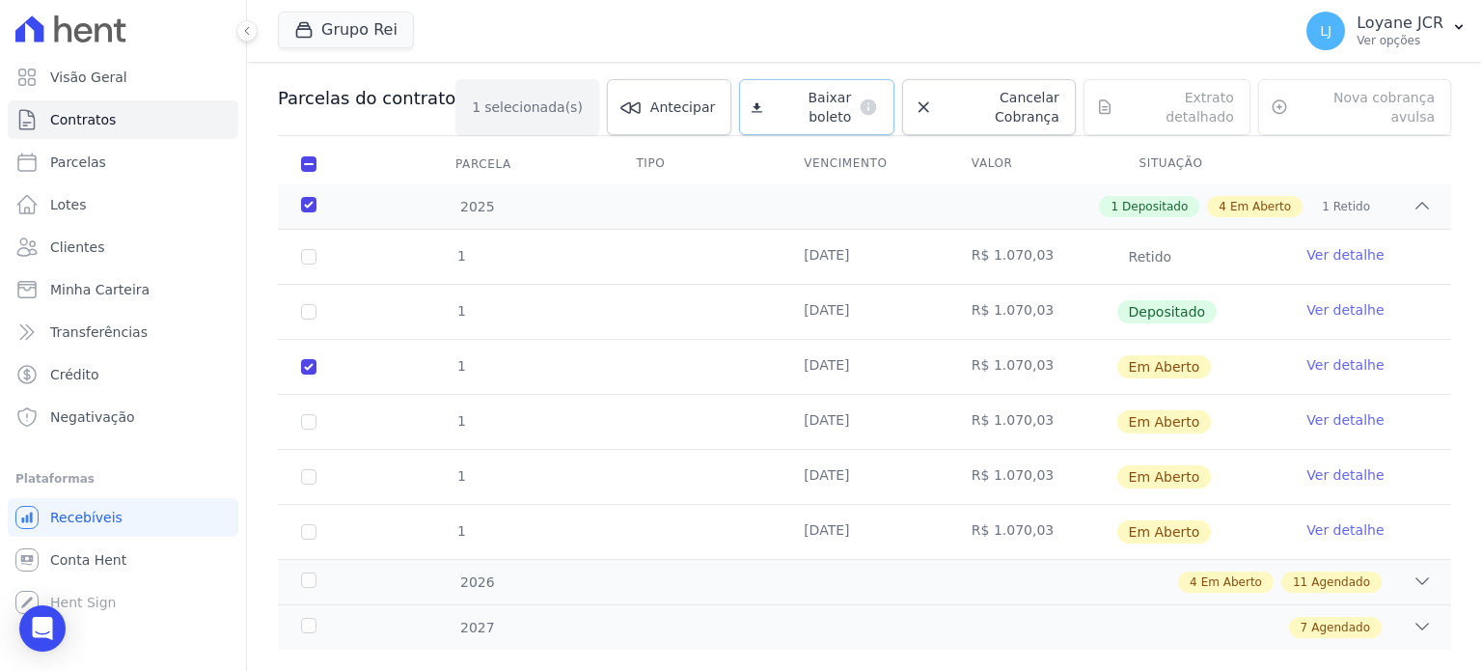
click at [813, 92] on span "Baixar boleto" at bounding box center [810, 107] width 81 height 39
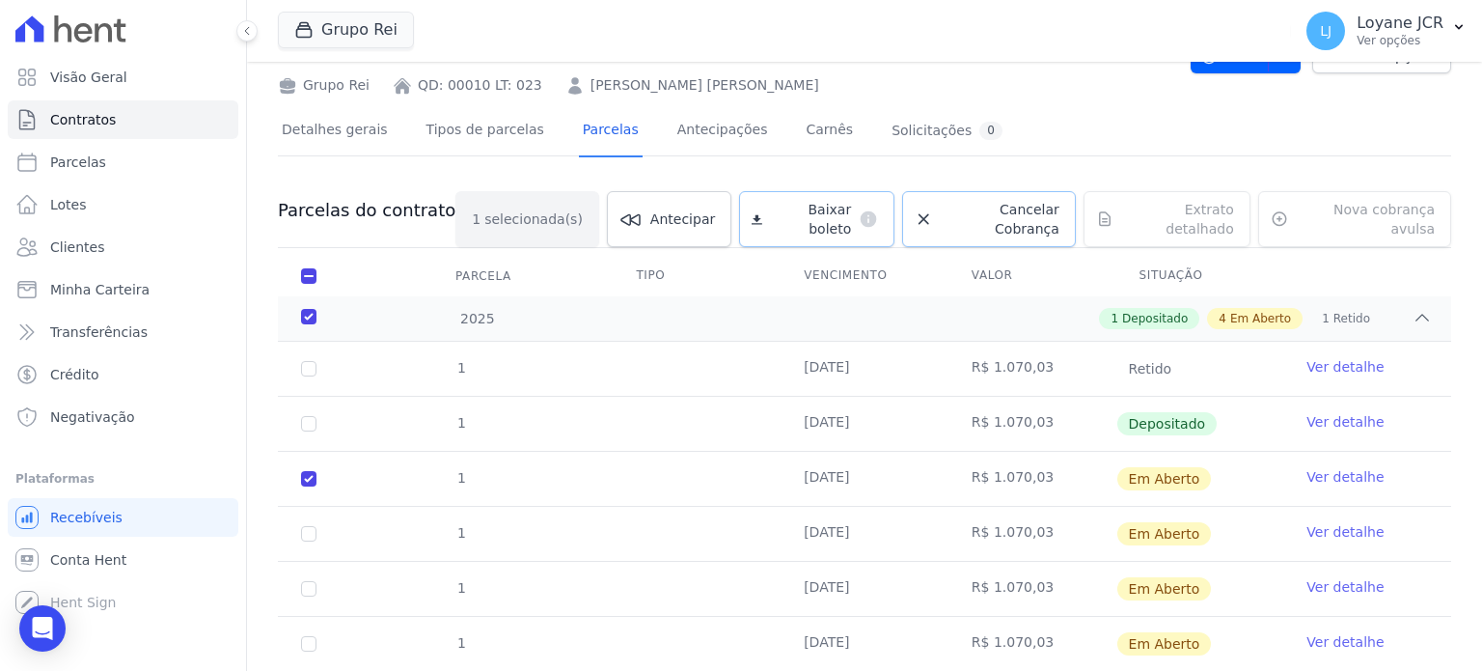
scroll to position [0, 0]
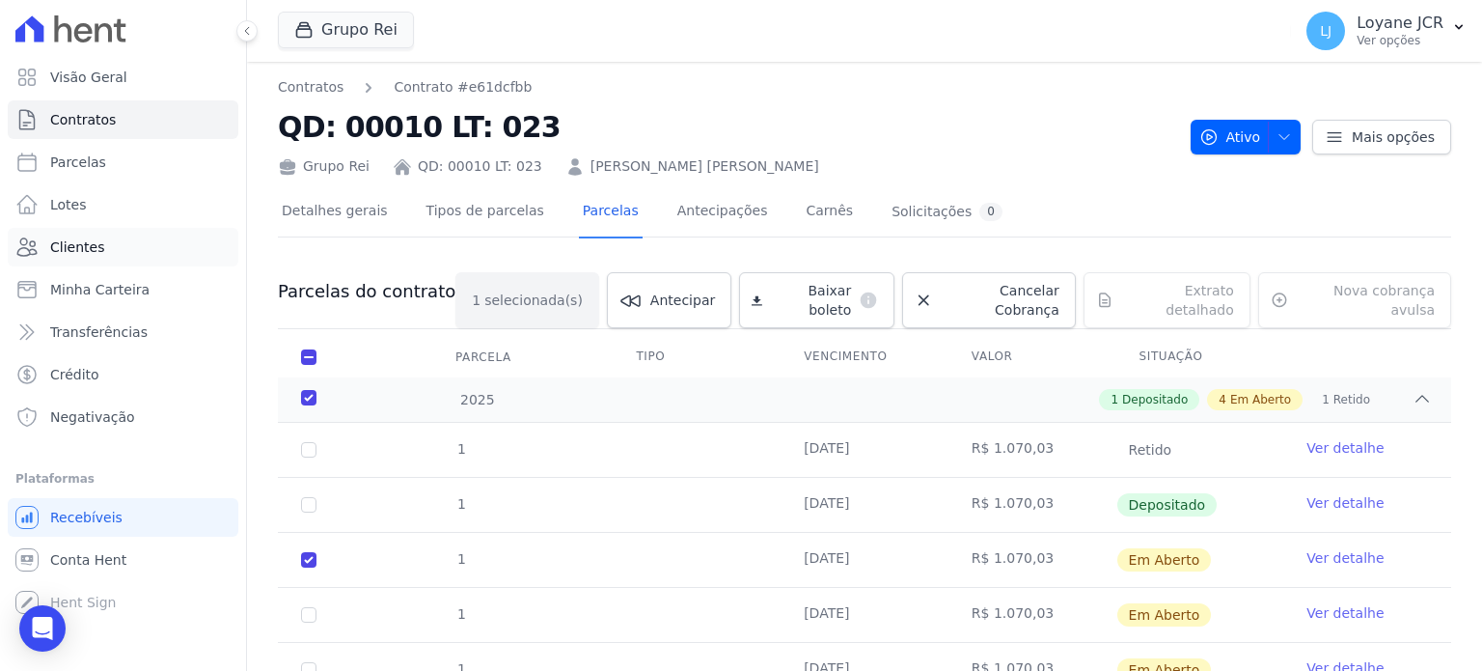
click at [67, 255] on span "Clientes" at bounding box center [77, 246] width 54 height 19
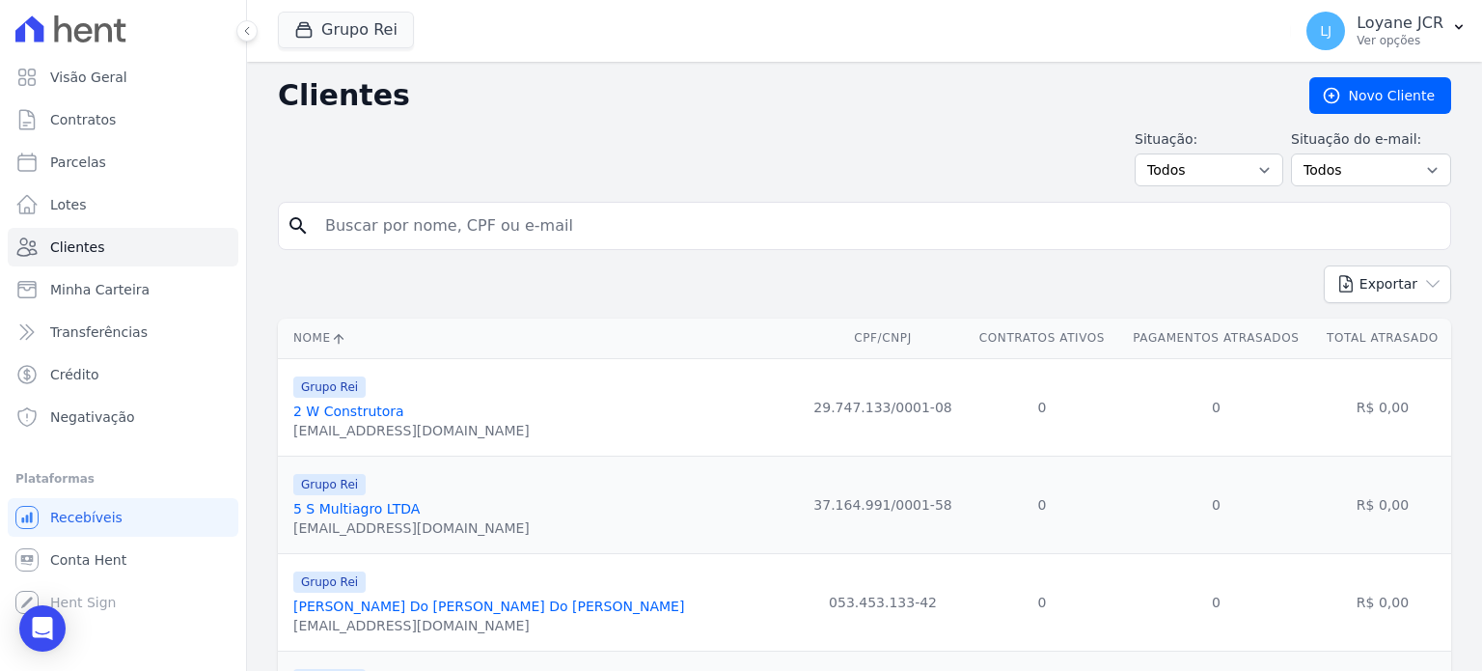
click at [367, 234] on input "search" at bounding box center [878, 225] width 1129 height 39
paste input "Aqui é o Emiilli, da Imobiliária Rei. Estou passando para lhe enviar a sua parc…"
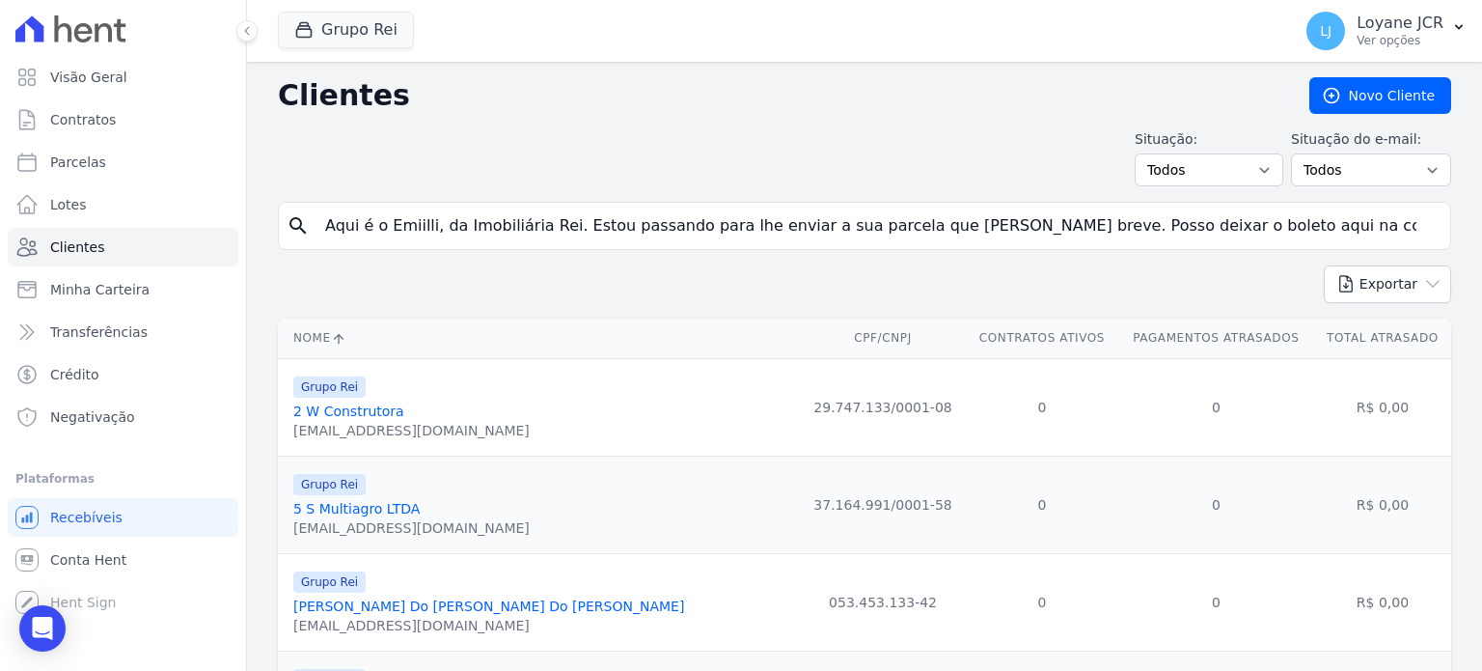
click at [374, 234] on input "Aqui é o Emiilli, da Imobiliária Rei. Estou passando para lhe enviar a sua parc…" at bounding box center [878, 225] width 1129 height 39
paste input "ELIZAN BARBOSA DA SILVA"
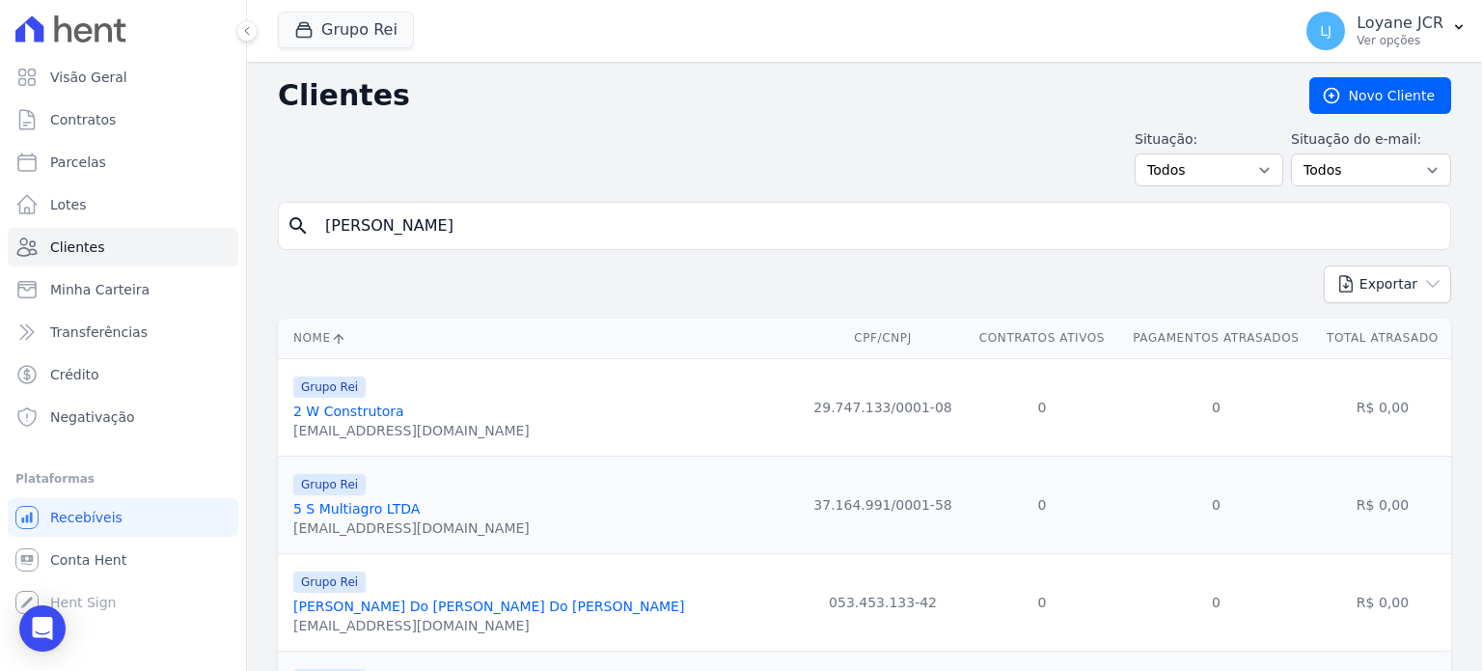
type input "ELIZAN BARBOSA DA SILVA"
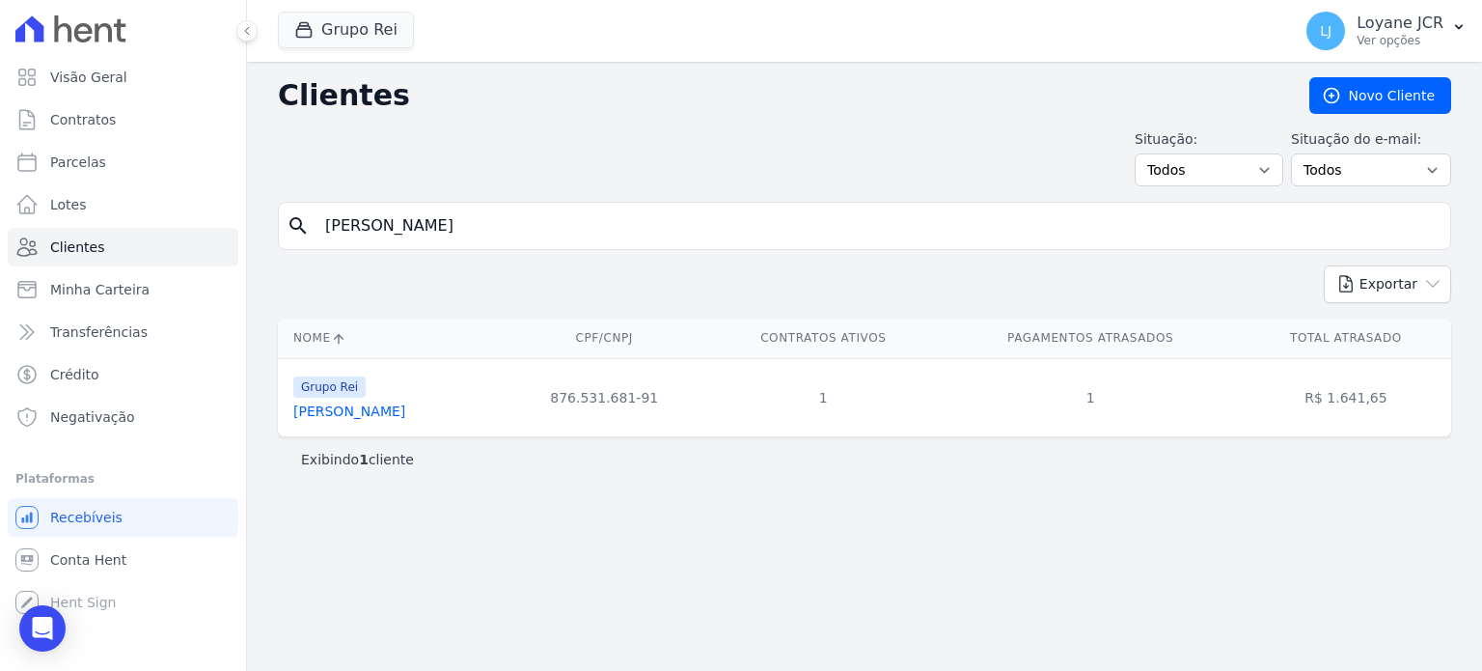
click at [373, 411] on link "Elizan Barbosa Da Silva" at bounding box center [349, 410] width 112 height 15
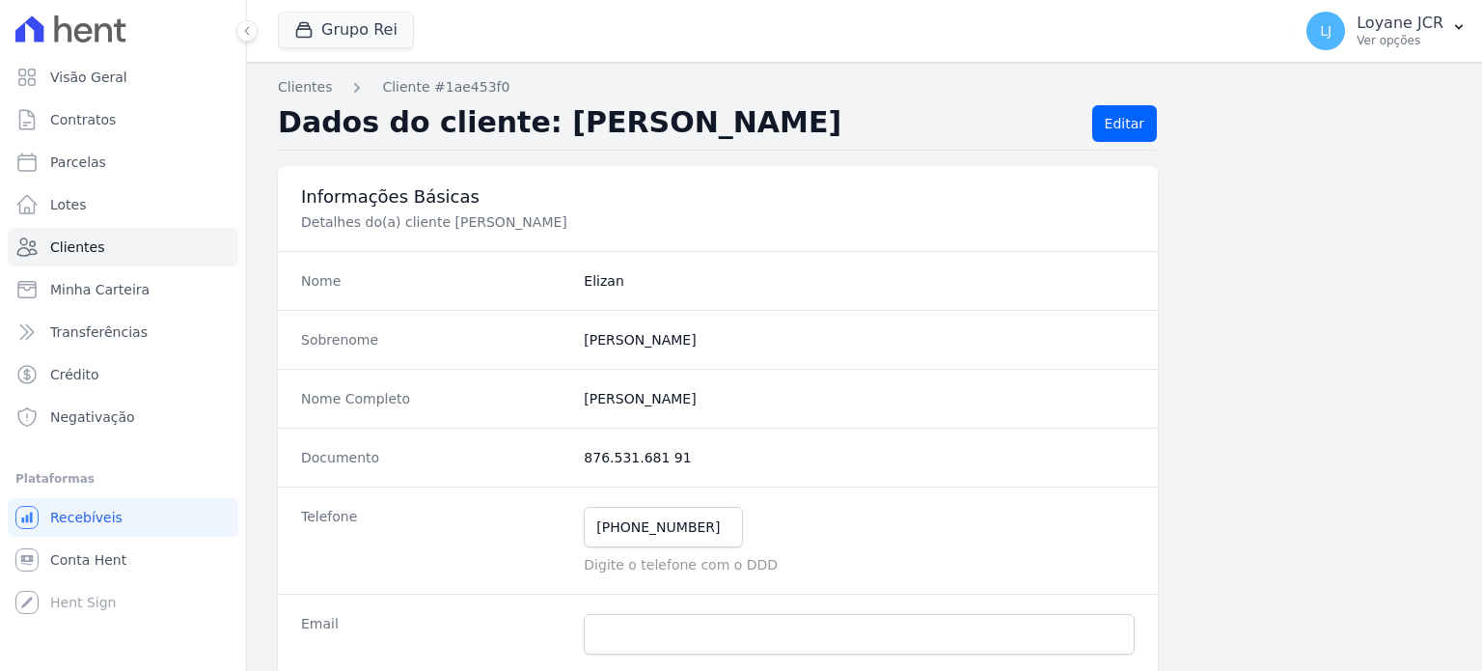
click at [373, 411] on div "Nome Completo Elizan Barbosa Da Silva" at bounding box center [718, 398] width 880 height 59
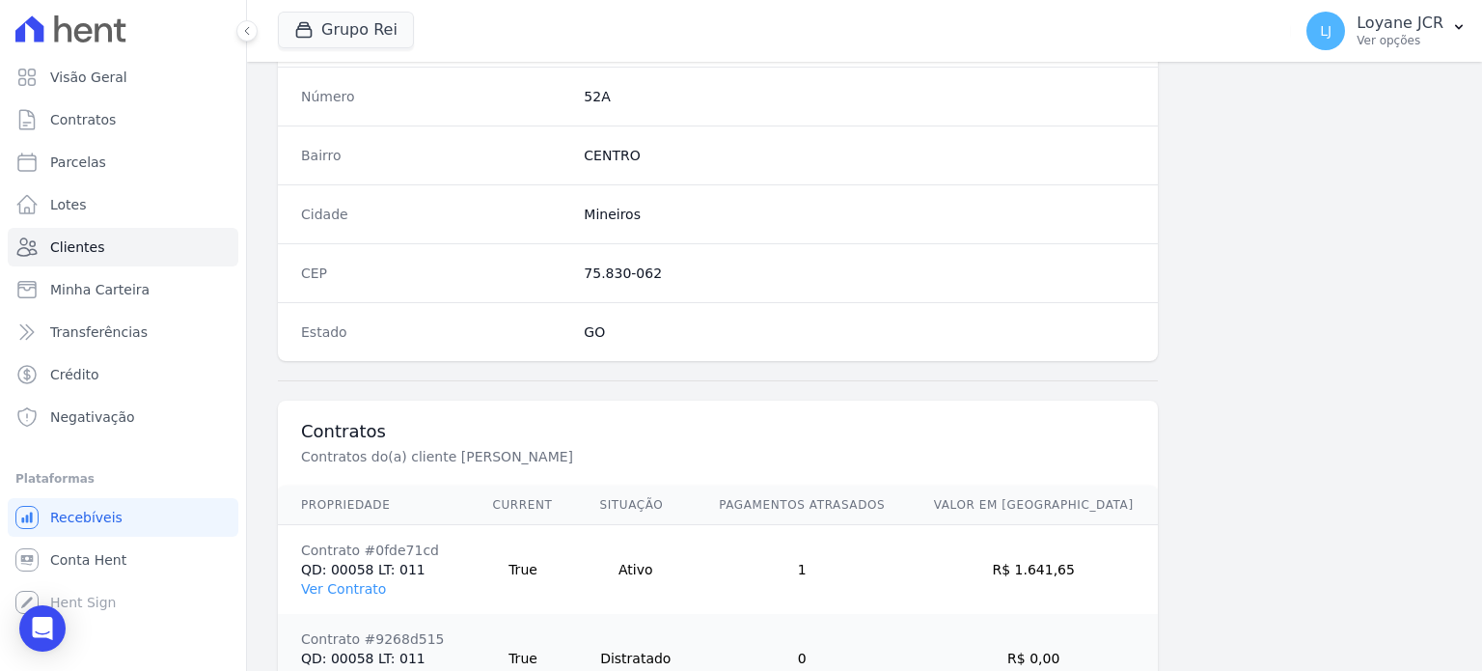
scroll to position [1217, 0]
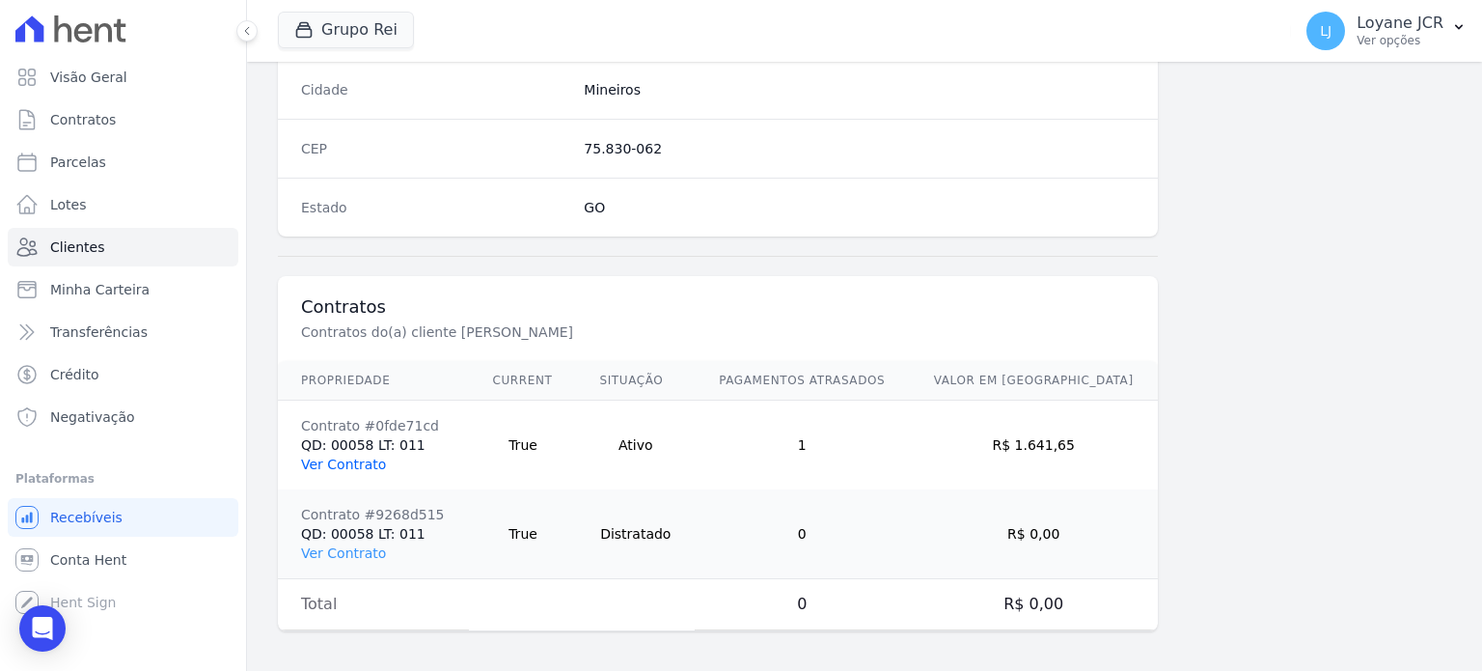
click at [350, 463] on link "Ver Contrato" at bounding box center [343, 463] width 85 height 15
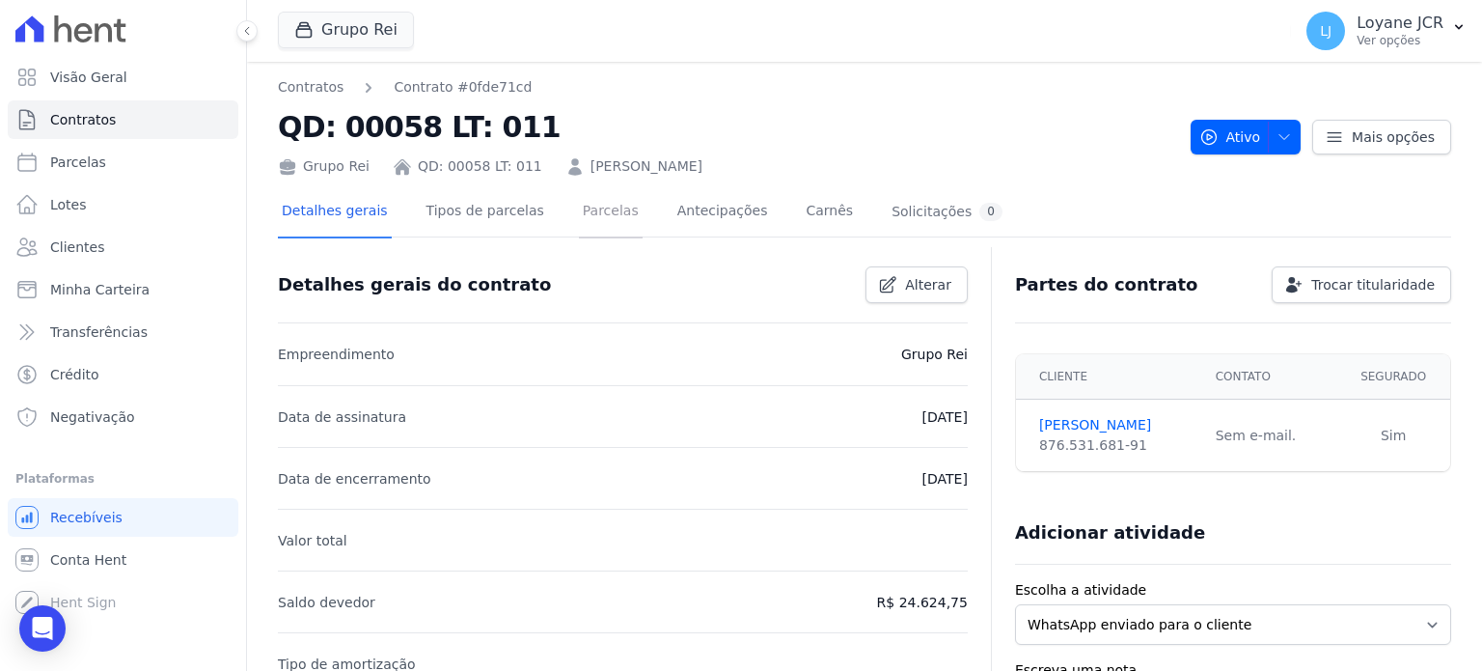
click at [591, 223] on link "Parcelas" at bounding box center [611, 212] width 64 height 51
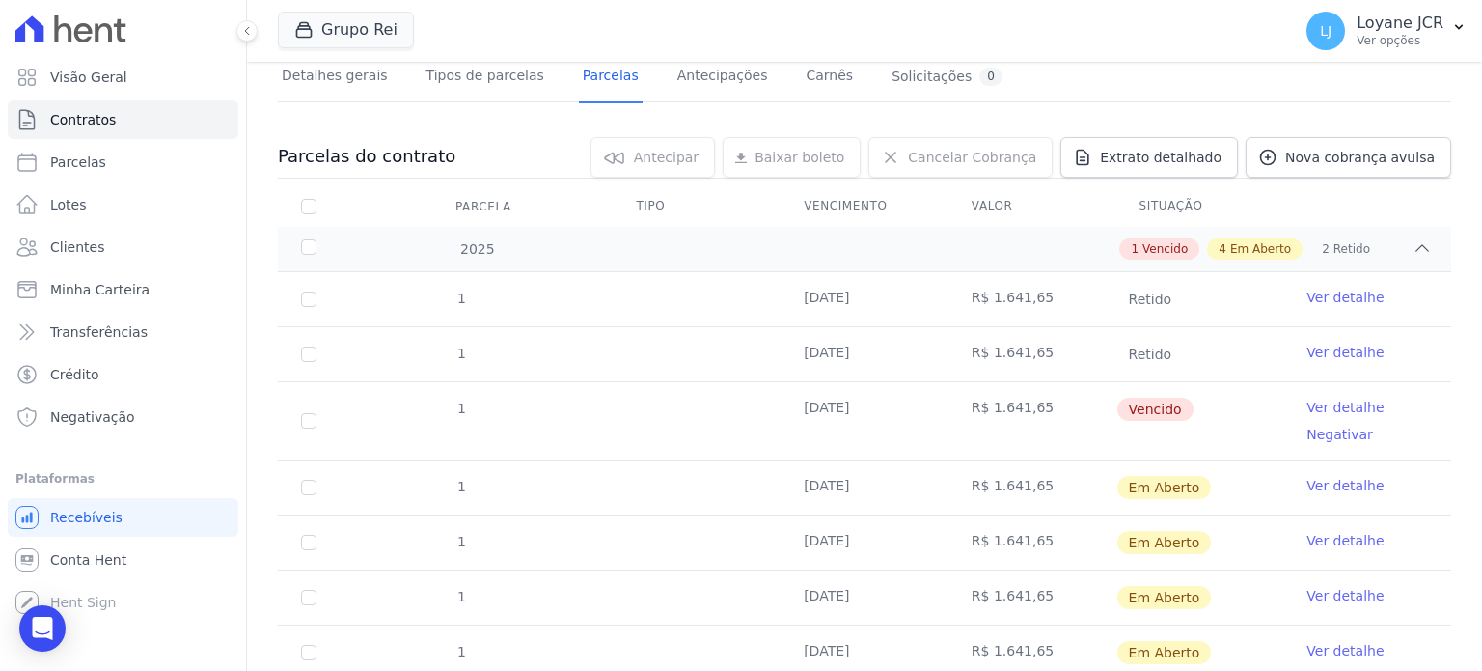
scroll to position [289, 0]
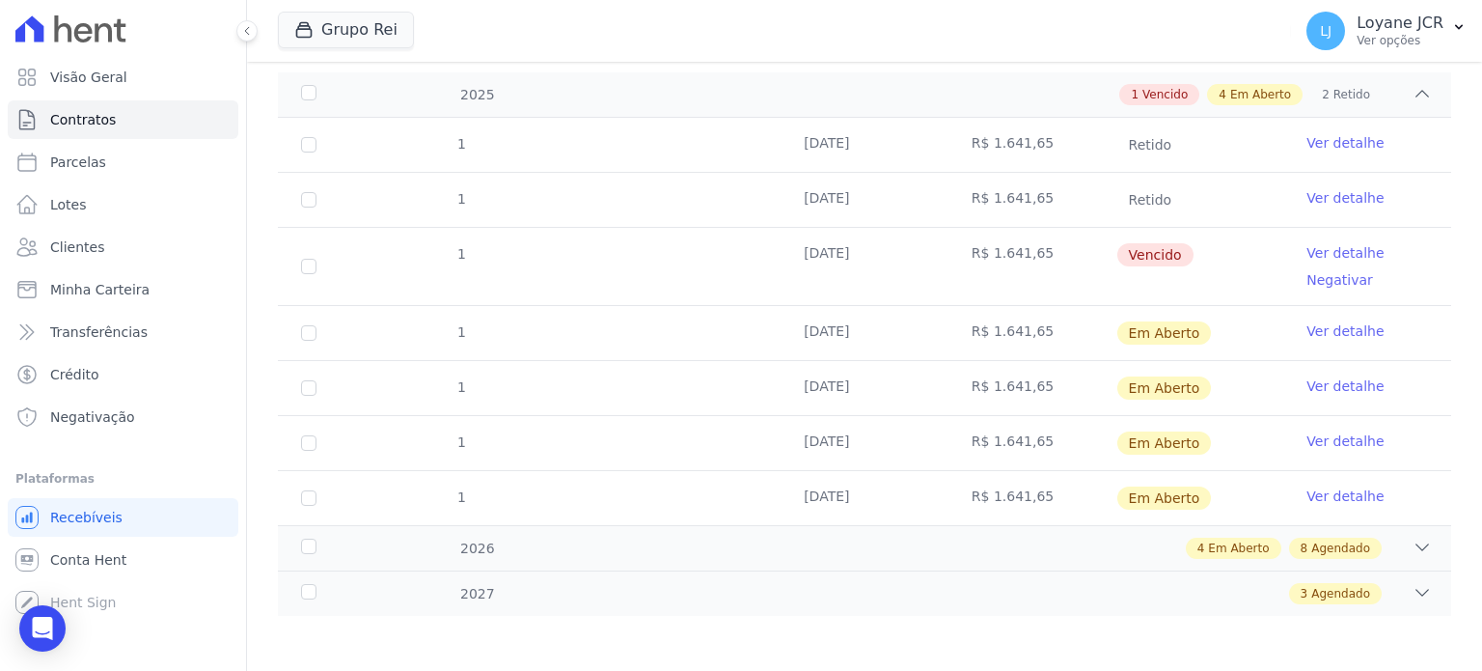
click at [297, 270] on td "1" at bounding box center [309, 266] width 62 height 77
click at [305, 269] on input "checkbox" at bounding box center [308, 266] width 15 height 15
checkbox input "true"
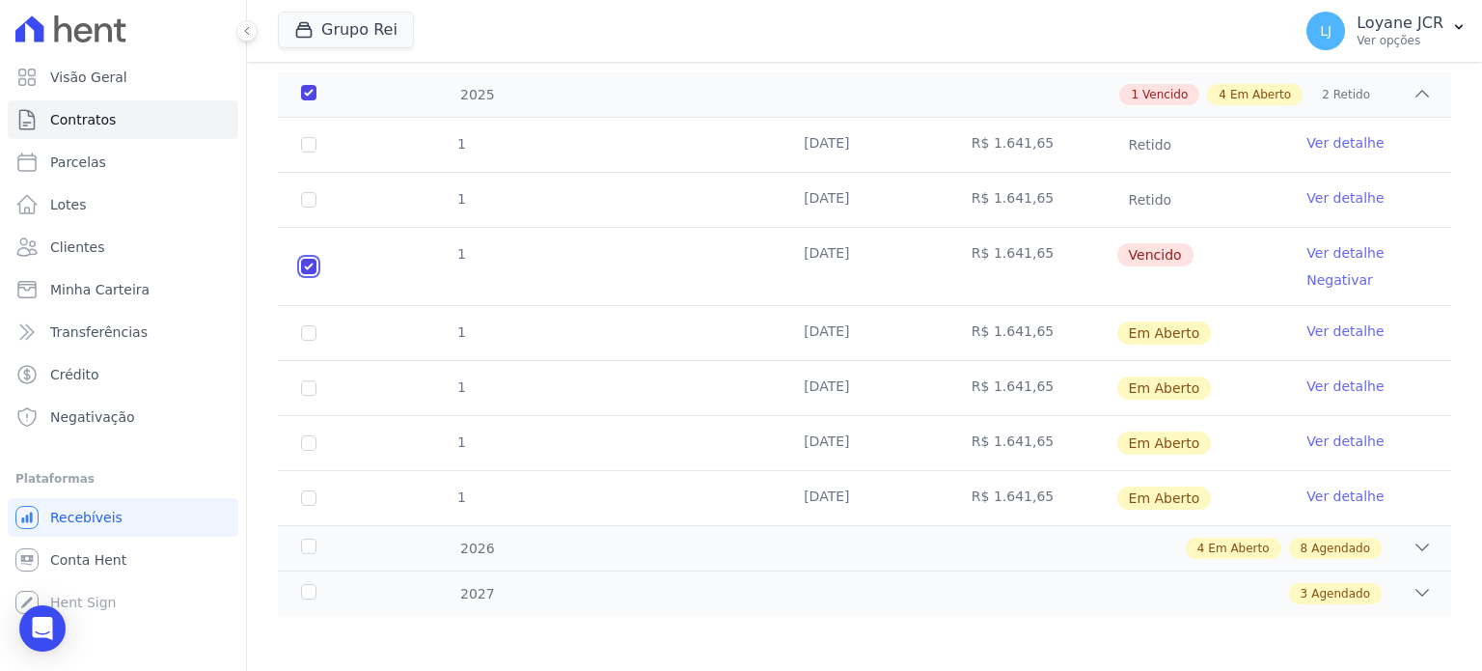
scroll to position [15, 0]
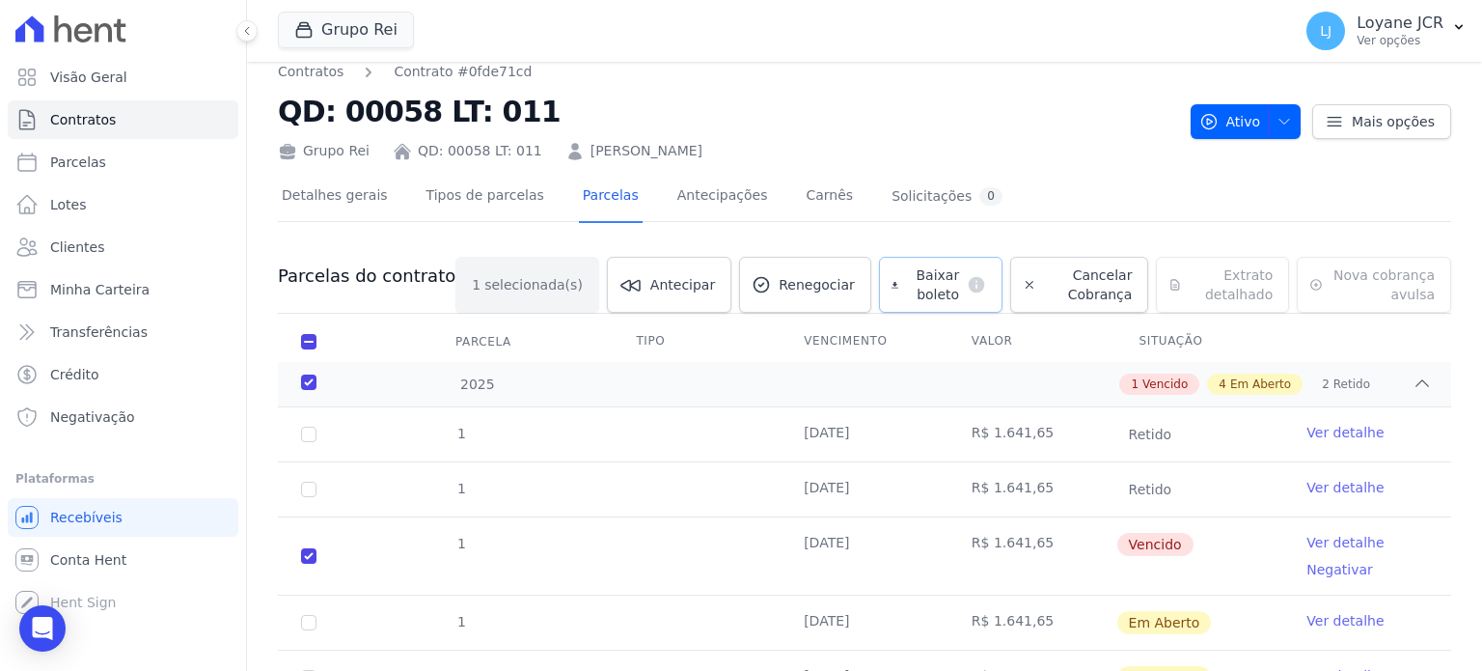
click at [906, 289] on span "Baixar boleto" at bounding box center [932, 284] width 53 height 39
click at [84, 240] on span "Clientes" at bounding box center [77, 246] width 54 height 19
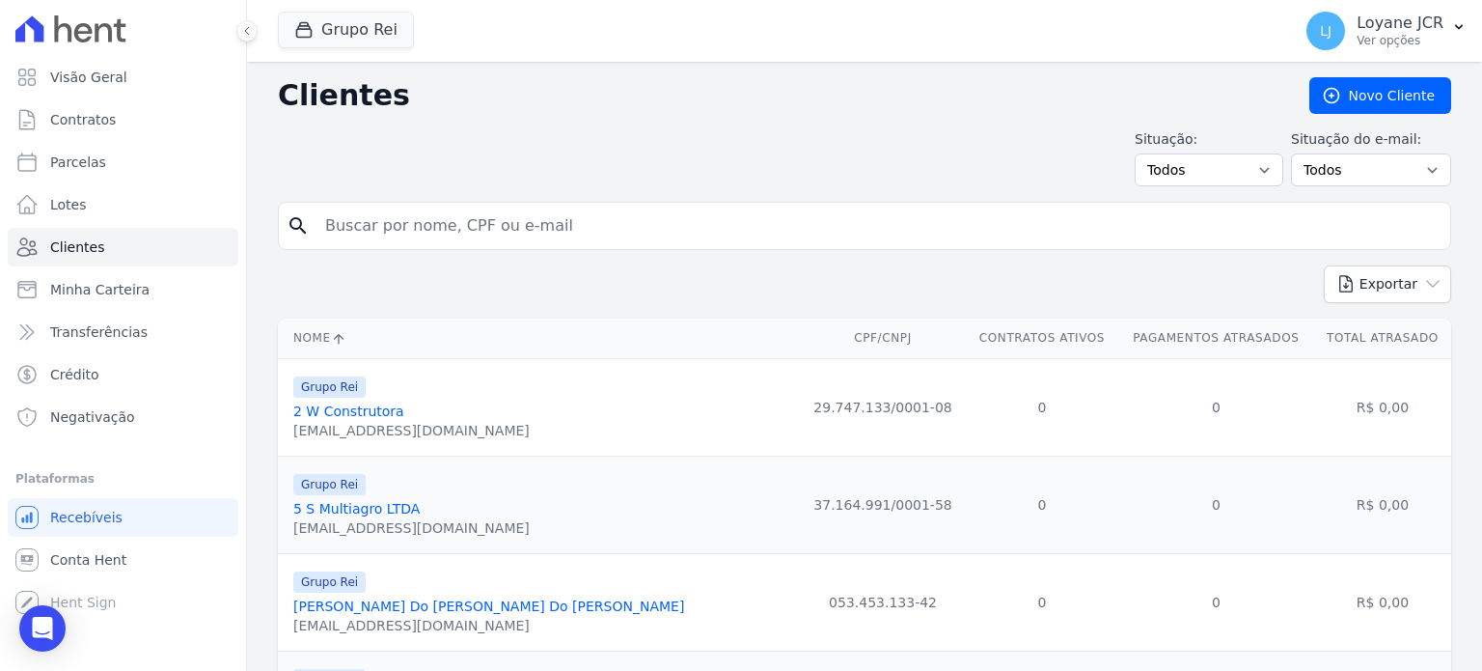
drag, startPoint x: 151, startPoint y: 230, endPoint x: 0, endPoint y: 218, distance: 151.9
click at [0, 219] on div "Visão Geral Contratos Parcelas Lotes Clientes Minha Carteira Transferências Cré…" at bounding box center [741, 335] width 1482 height 671
paste input "FABIO SANTOS ADRIANO OLIVEIRA"
type input "FABIO SANTOS ADRIANO OLIVEIRA."
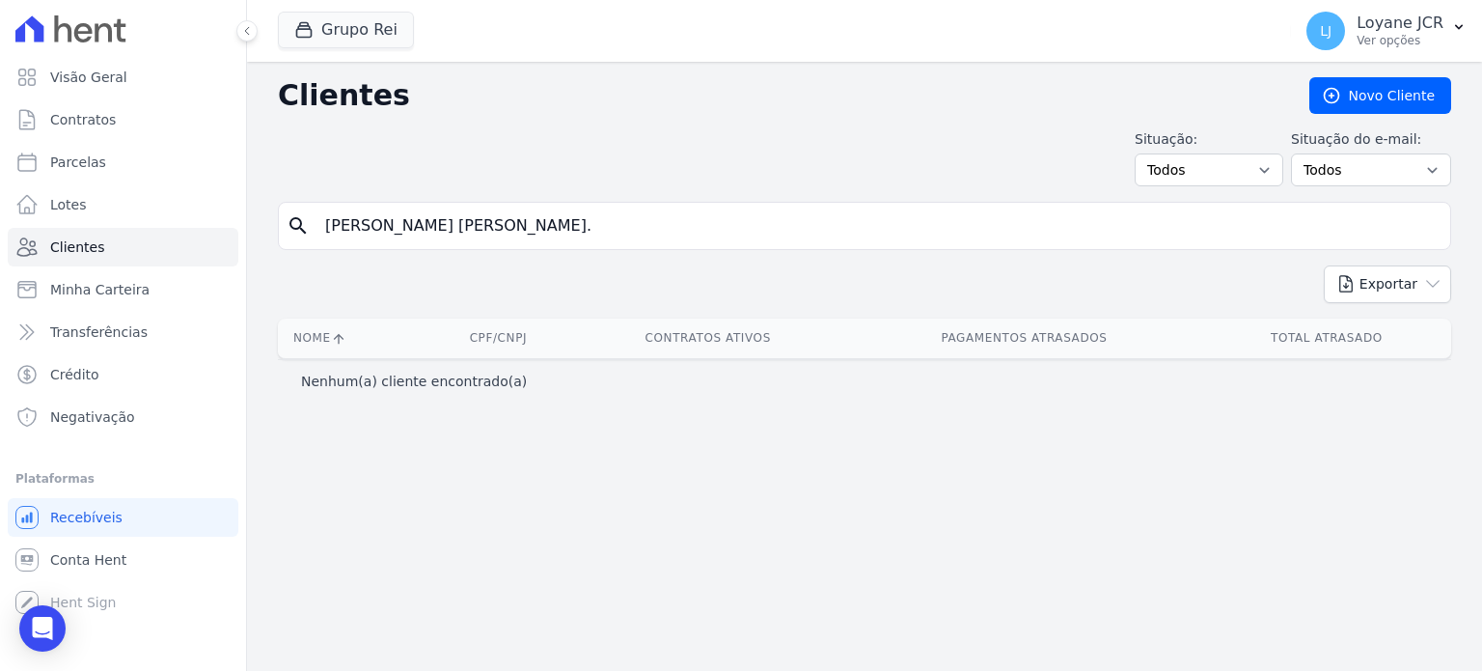
click at [614, 220] on input "FABIO SANTOS ADRIANO OLIVEIRA." at bounding box center [878, 225] width 1129 height 39
type input "FABIO SANTOS ADRIANO OLIVEIRA"
click at [585, 230] on input "FABIO SANTOS ADRIANO OLIVEIRA" at bounding box center [878, 225] width 1129 height 39
drag, startPoint x: 601, startPoint y: 213, endPoint x: 0, endPoint y: 191, distance: 601.6
click at [0, 191] on div "Visão Geral Contratos Parcelas Lotes Clientes Minha Carteira Transferências Cré…" at bounding box center [741, 335] width 1482 height 671
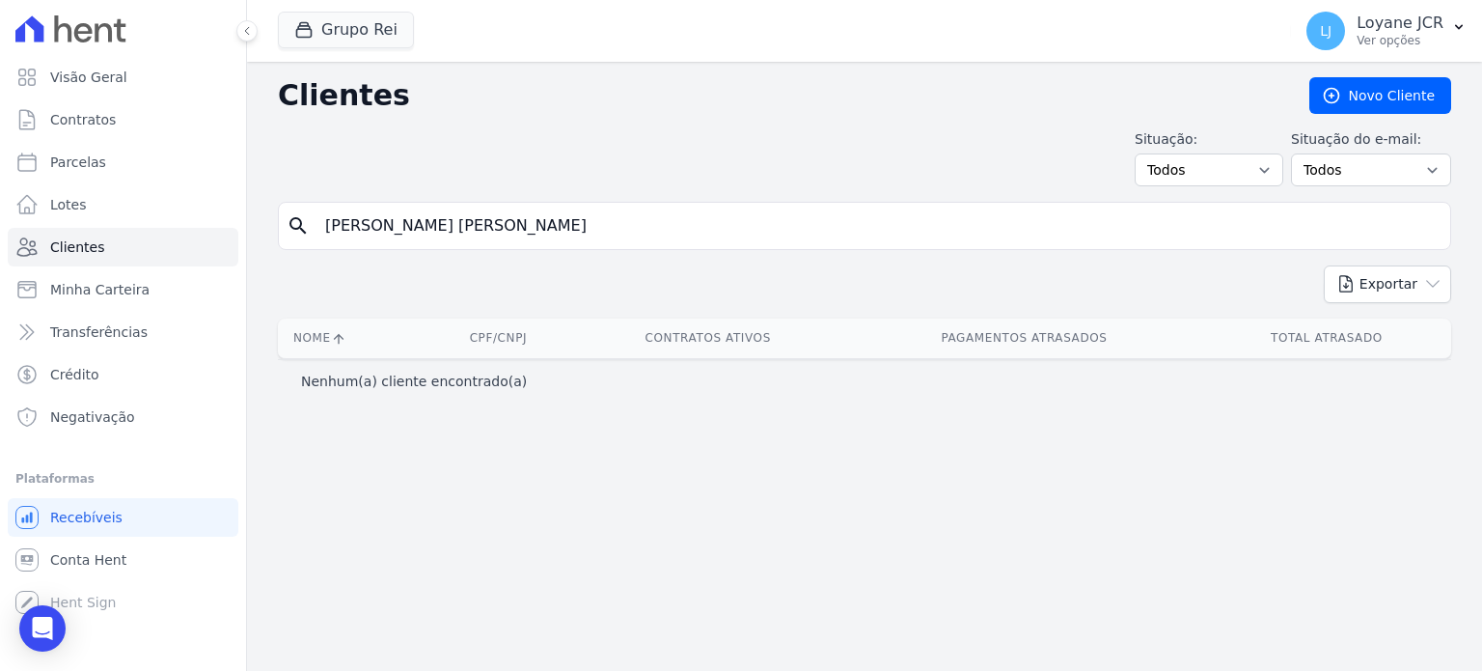
paste input "897.385.191-87"
type input "897.385.191-87"
drag, startPoint x: 505, startPoint y: 234, endPoint x: 494, endPoint y: 236, distance: 11.0
click at [494, 236] on input "897.385.191-87" at bounding box center [878, 225] width 1129 height 39
